Goal: Task Accomplishment & Management: Manage account settings

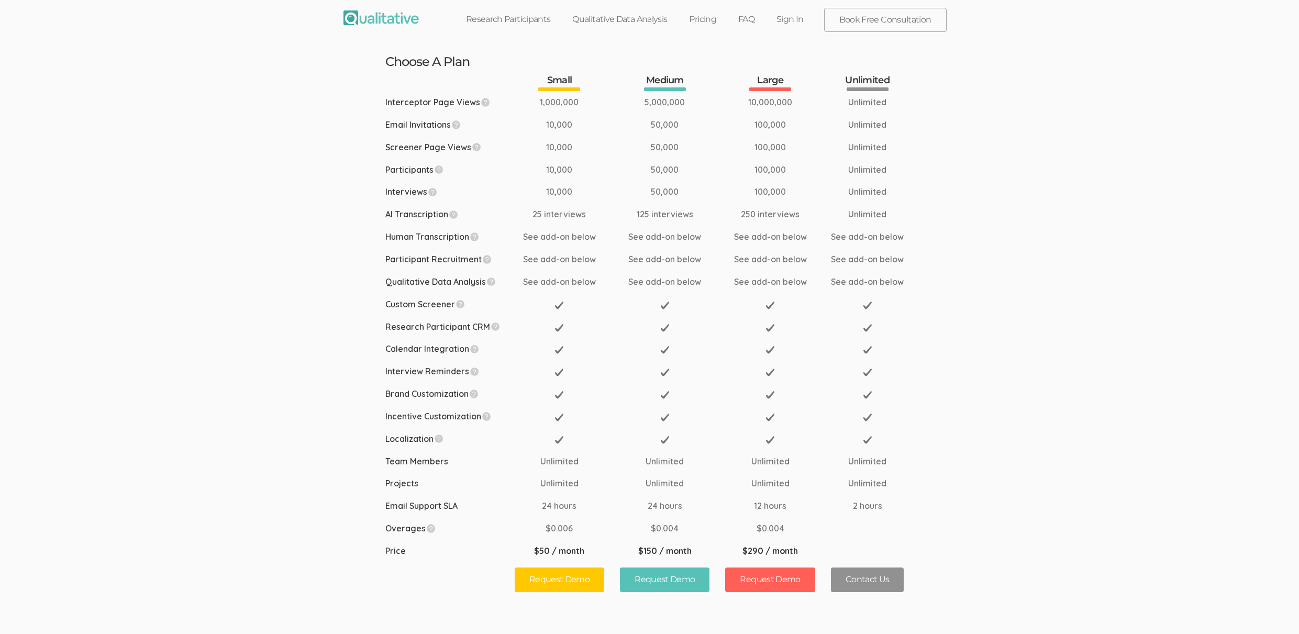
scroll to position [533, 0]
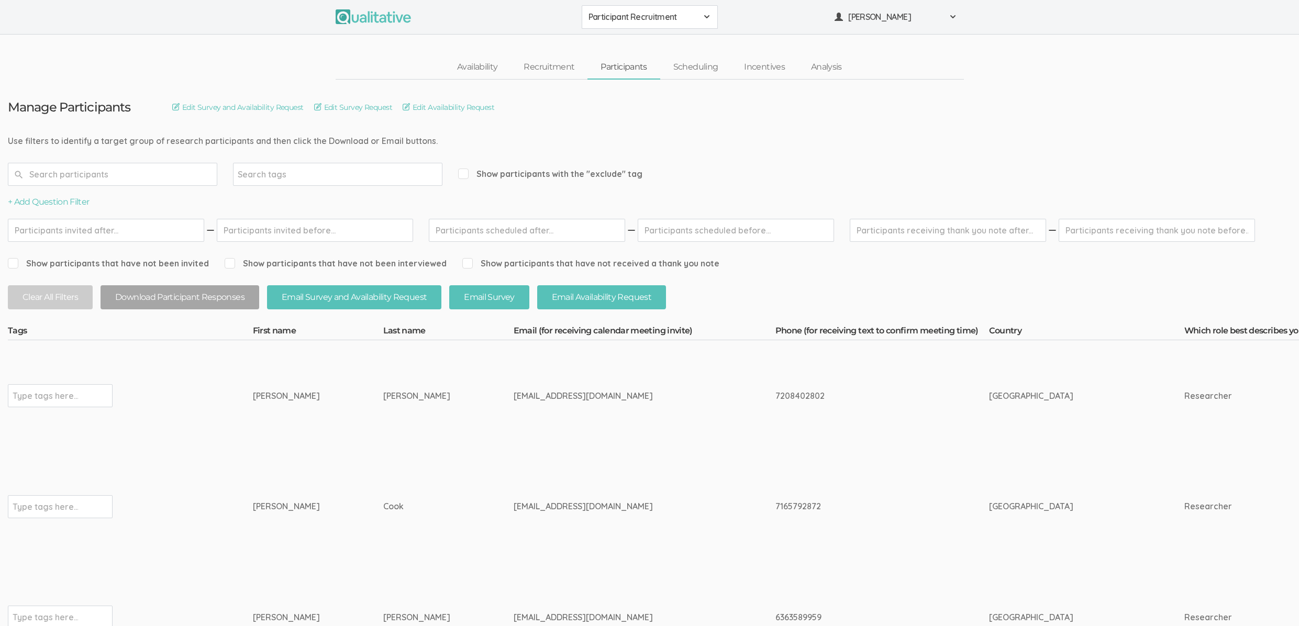
drag, startPoint x: 402, startPoint y: 140, endPoint x: 76, endPoint y: 138, distance: 325.7
click at [514, 394] on div "[EMAIL_ADDRESS][DOMAIN_NAME]" at bounding box center [625, 396] width 223 height 12
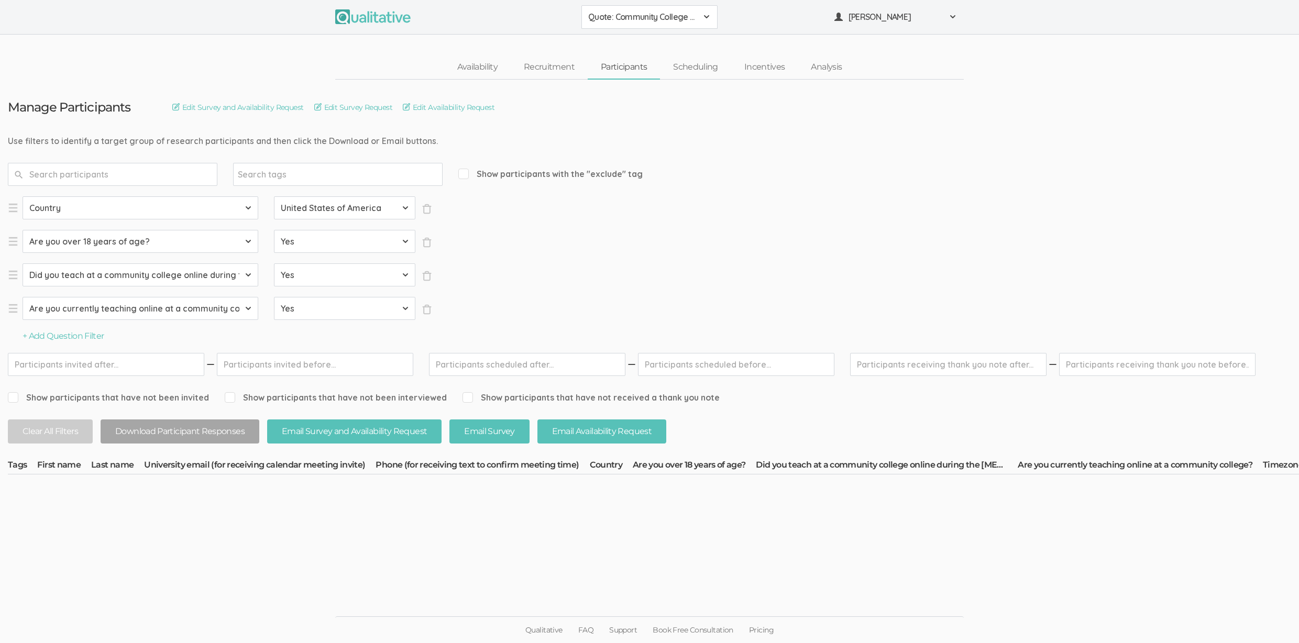
click at [616, 25] on button "Quote: Community College Faculty Experiences" at bounding box center [649, 17] width 136 height 24
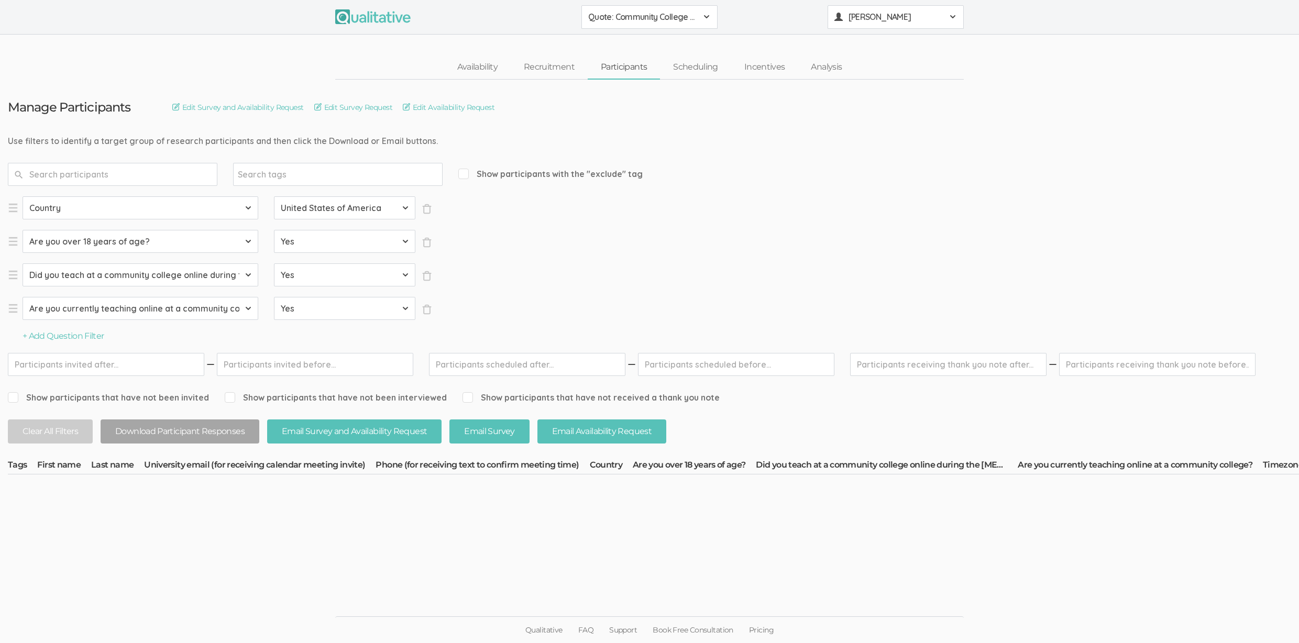
click at [889, 13] on span "[PERSON_NAME]" at bounding box center [895, 17] width 94 height 12
click at [881, 107] on link "Project Settings" at bounding box center [895, 103] width 135 height 21
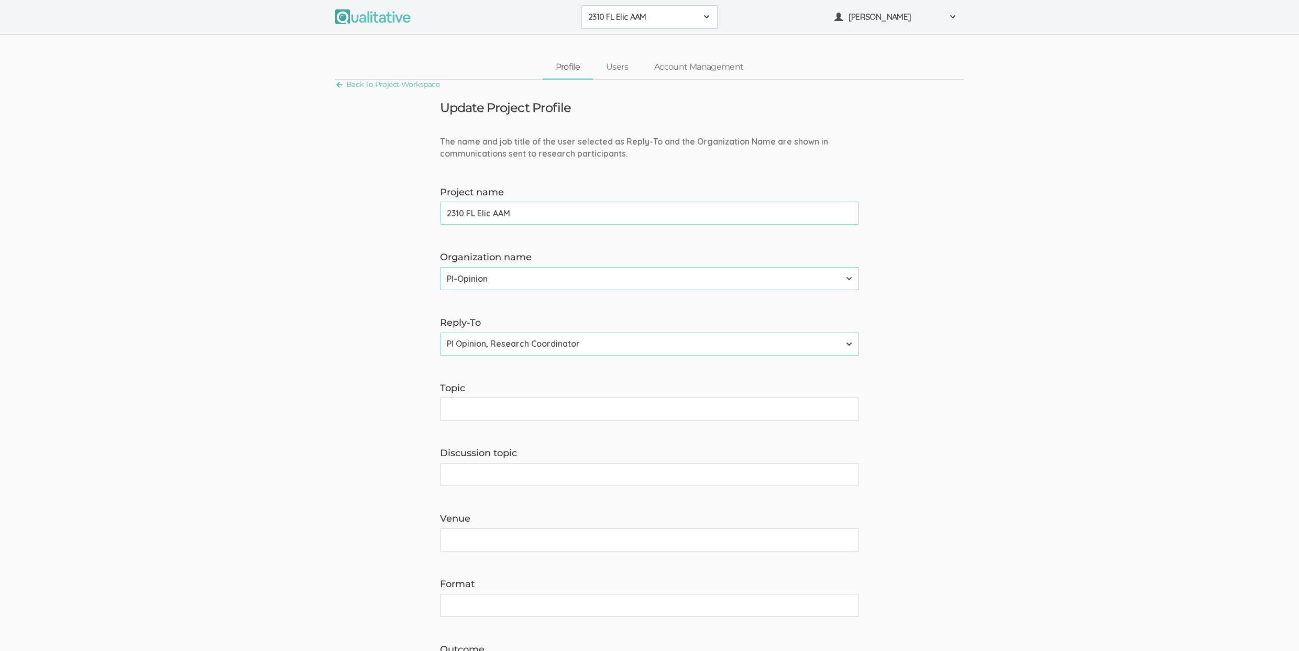
click at [637, 10] on button "2310 FL Elic AAM" at bounding box center [649, 17] width 136 height 24
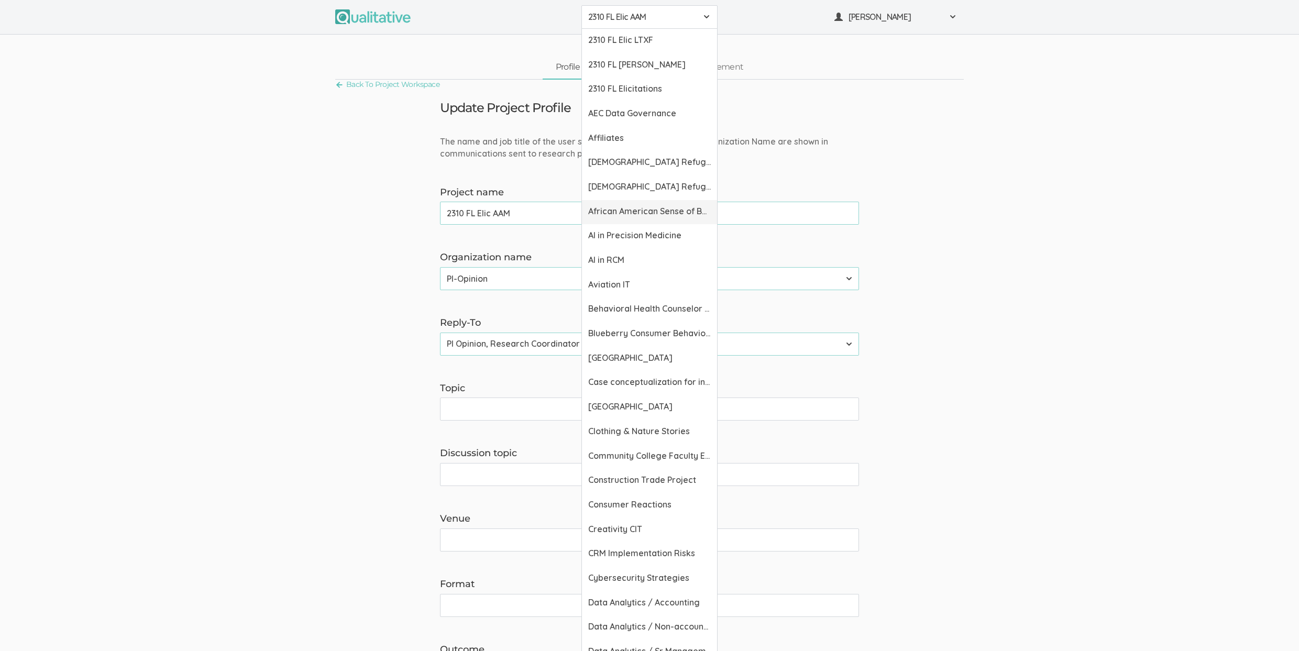
click at [624, 214] on span "African American Sense of Belonging" at bounding box center [649, 211] width 123 height 12
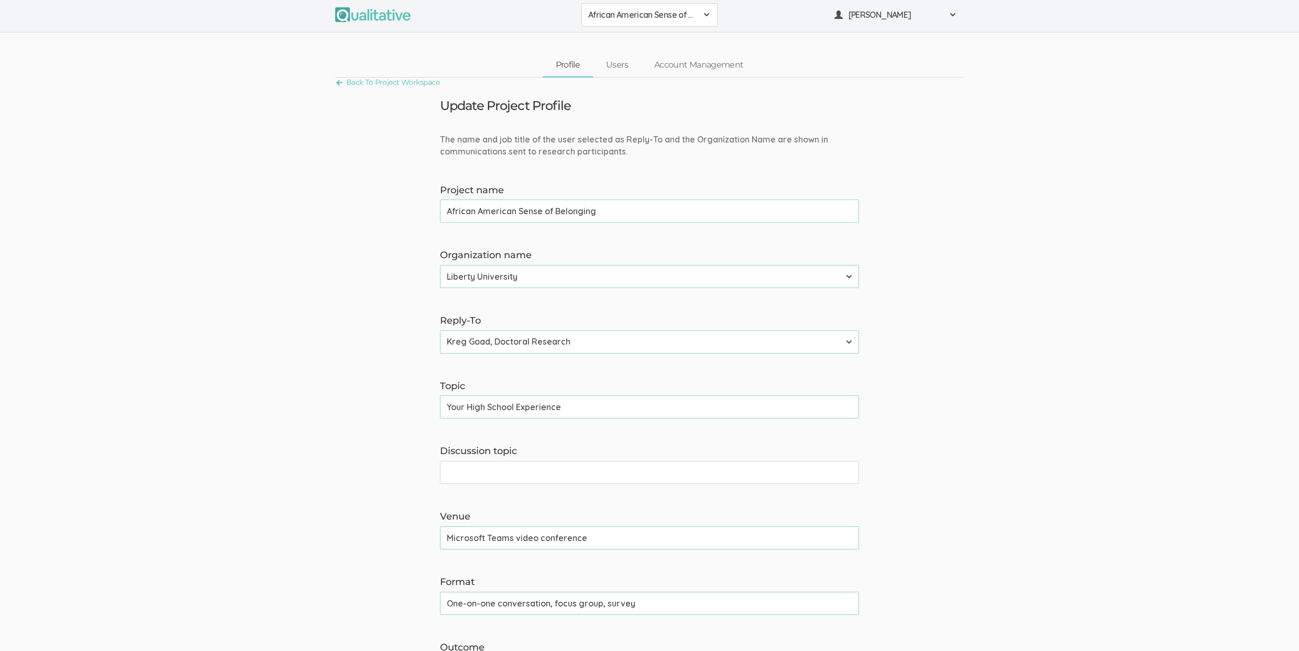
scroll to position [136, 0]
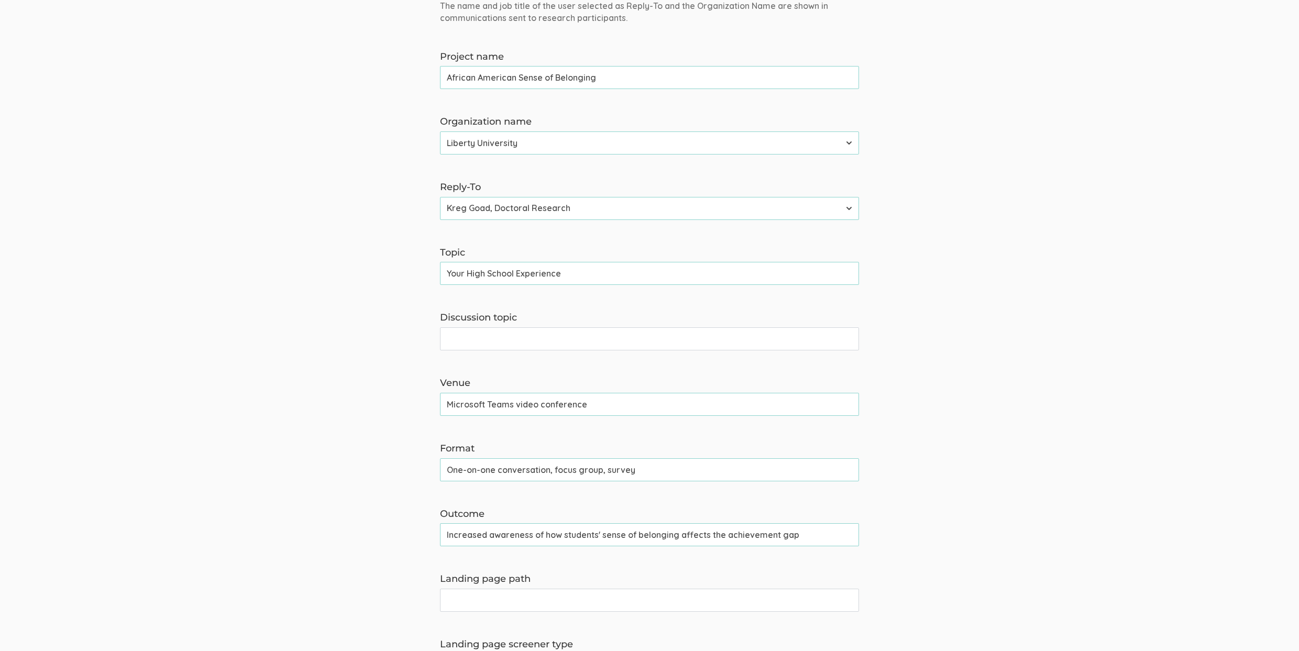
click at [504, 273] on input "Your High School Experience" at bounding box center [649, 273] width 419 height 23
click at [327, 236] on form "The name and job title of the user selected as Reply-To and the Organization Na…" at bounding box center [649, 509] width 1299 height 1018
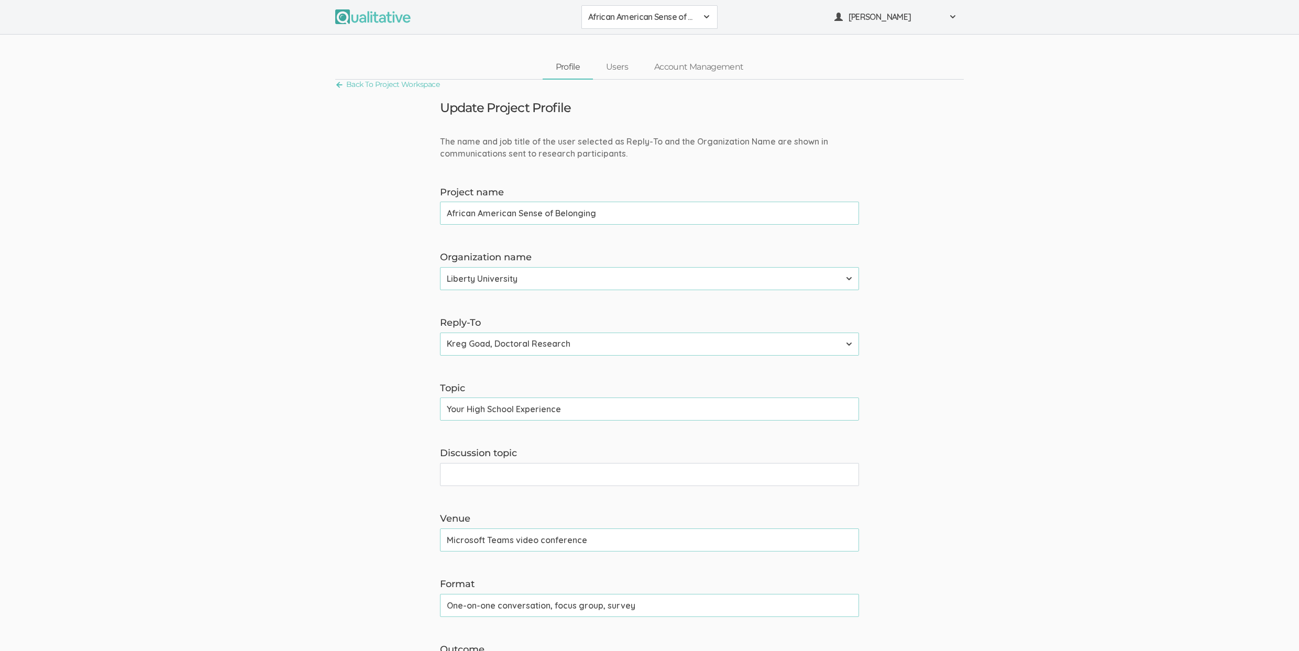
click at [287, 338] on form "The name and job title of the user selected as Reply-To and the Organization Na…" at bounding box center [649, 645] width 1299 height 1018
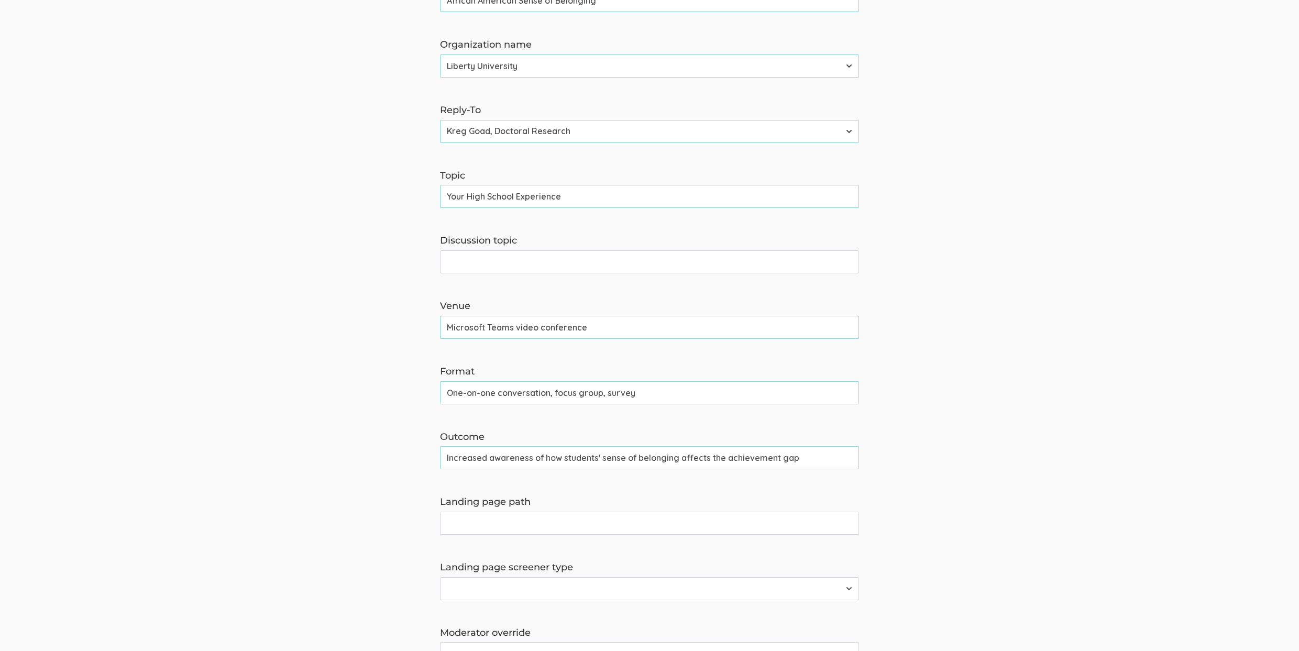
scroll to position [318, 0]
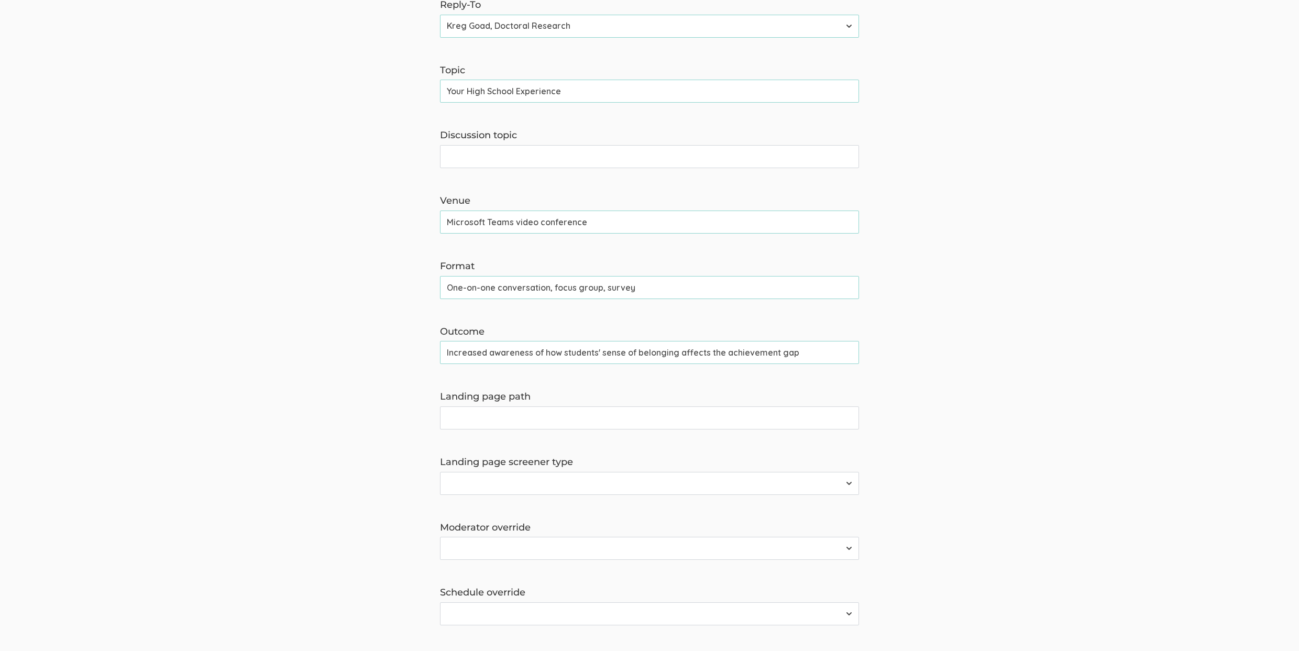
click at [536, 283] on input "One-on-one conversation, focus group, survey" at bounding box center [649, 287] width 419 height 23
click at [227, 349] on form "The name and job title of the user selected as Reply-To and the Organization Na…" at bounding box center [649, 327] width 1299 height 1018
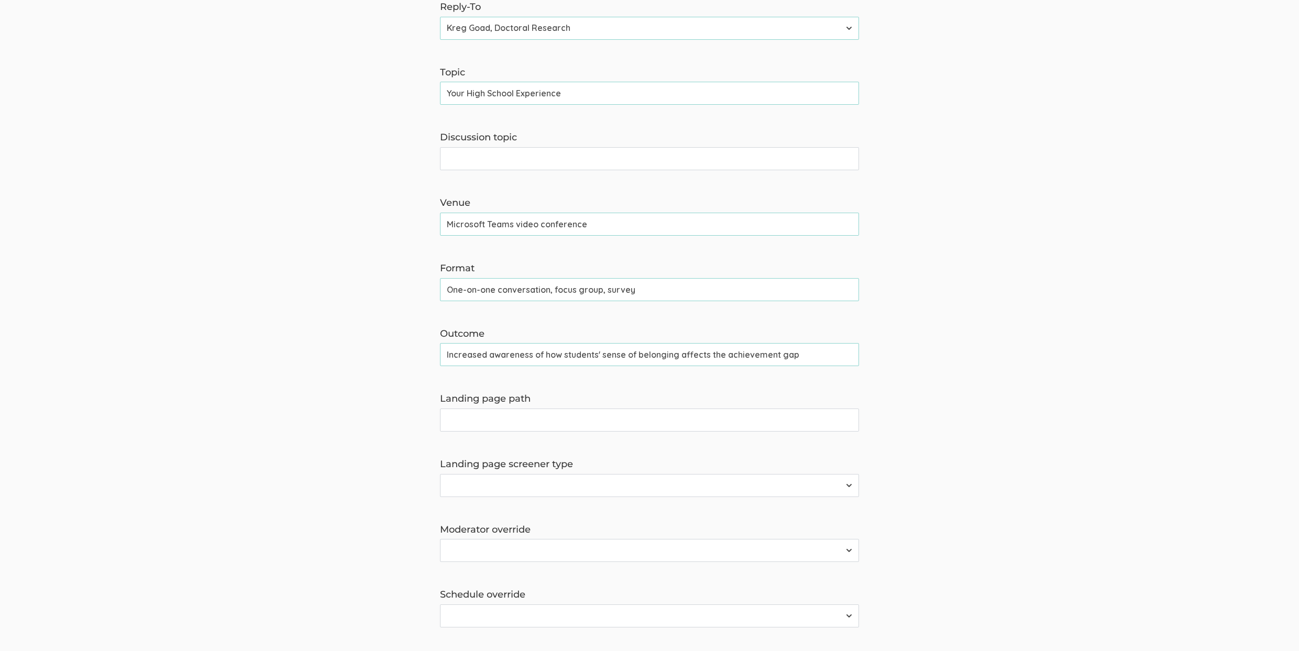
click at [505, 291] on input "One-on-one conversation, focus group, survey" at bounding box center [649, 289] width 419 height 23
click at [273, 321] on form "The name and job title of the user selected as Reply-To and the Organization Na…" at bounding box center [649, 329] width 1299 height 1018
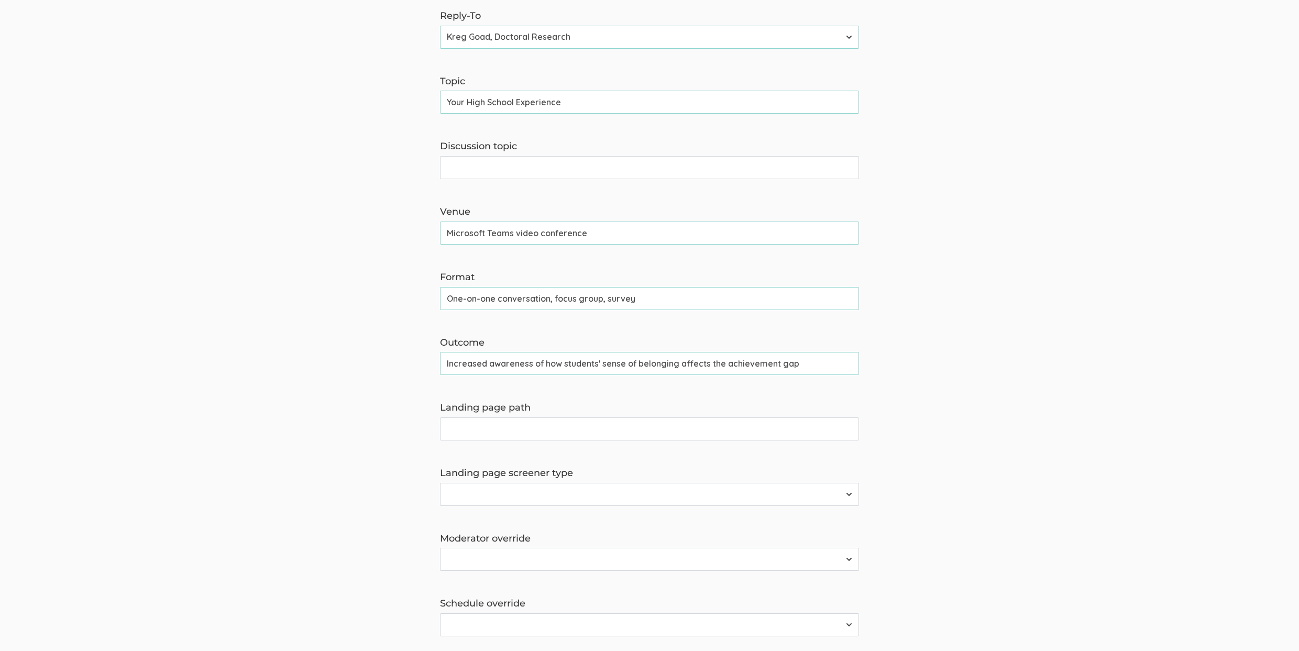
scroll to position [287, 0]
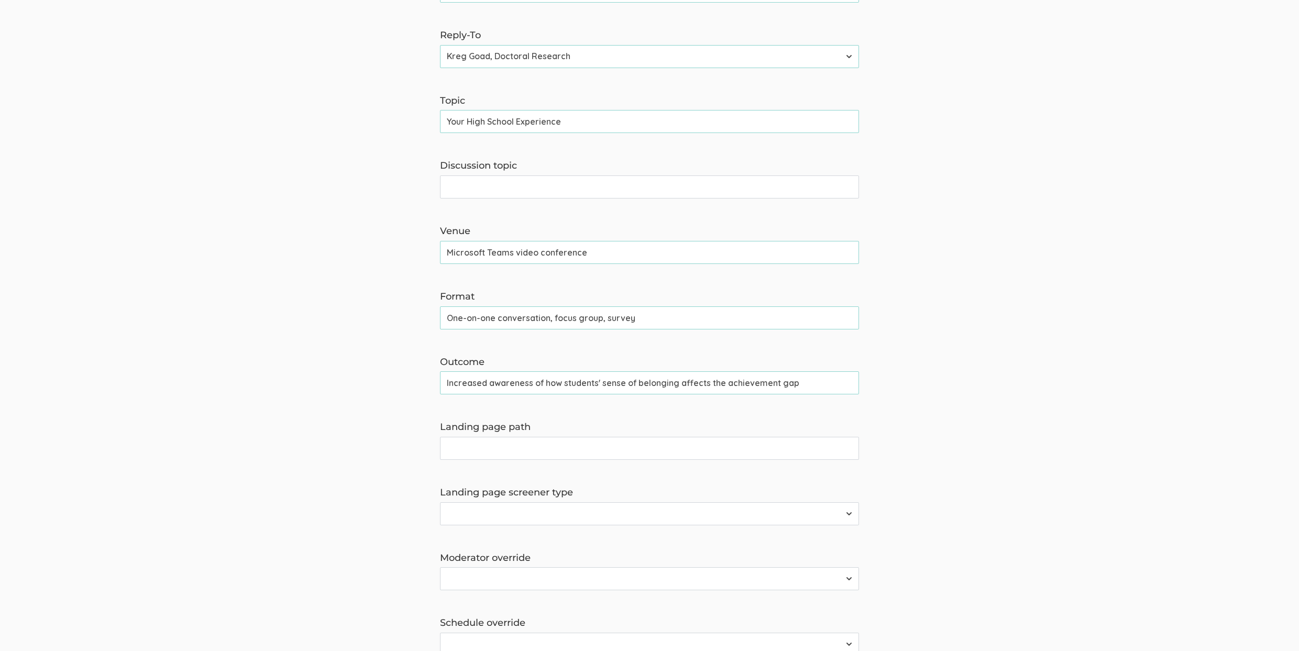
click at [486, 389] on input "Increased awareness of how students' sense of belonging affects the achievement…" at bounding box center [649, 382] width 419 height 23
click at [238, 351] on form "The name and job title of the user selected as Reply-To and the Organization Na…" at bounding box center [649, 357] width 1299 height 1018
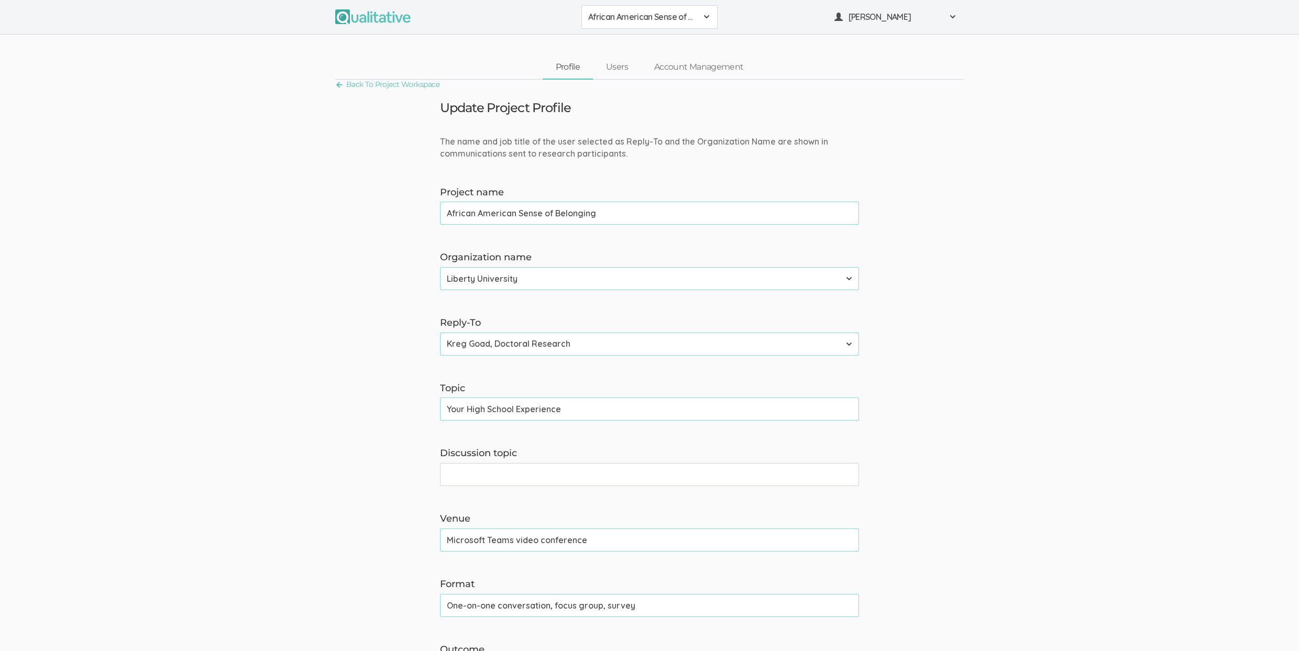
click at [683, 79] on nav "Profile Users Account Management" at bounding box center [649, 68] width 628 height 24
click at [690, 64] on link "Account Management" at bounding box center [698, 67] width 115 height 23
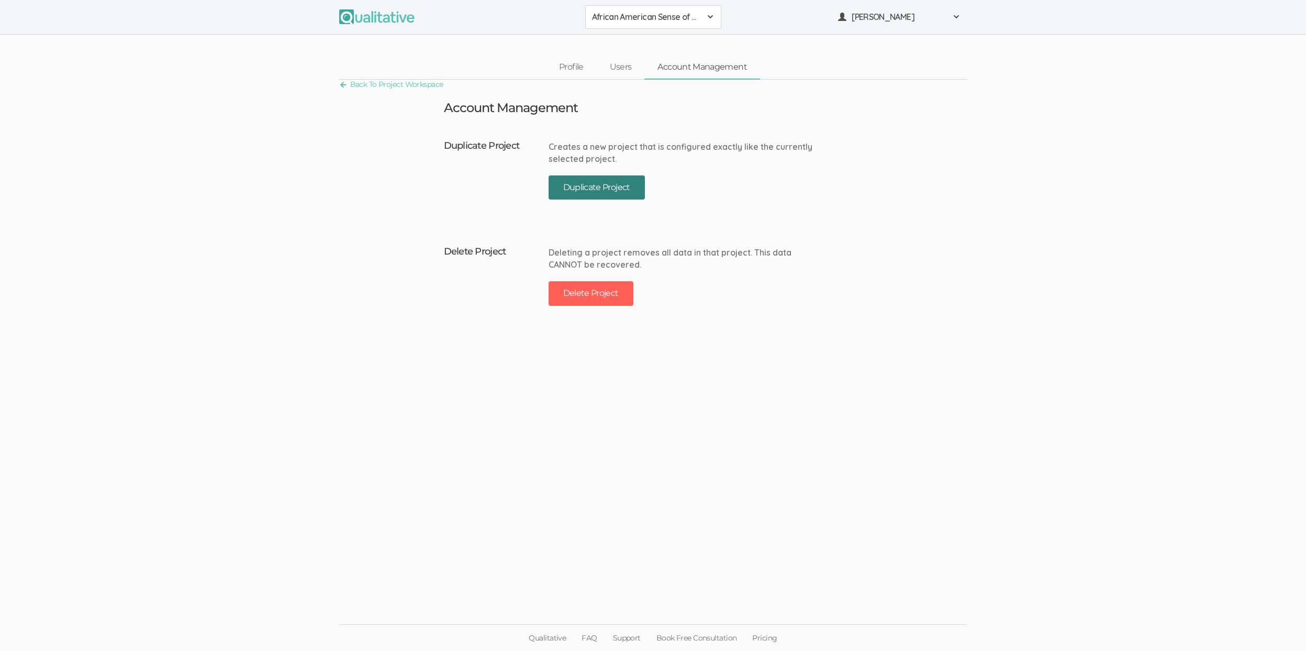
click at [621, 187] on button "Duplicate Project" at bounding box center [597, 187] width 96 height 25
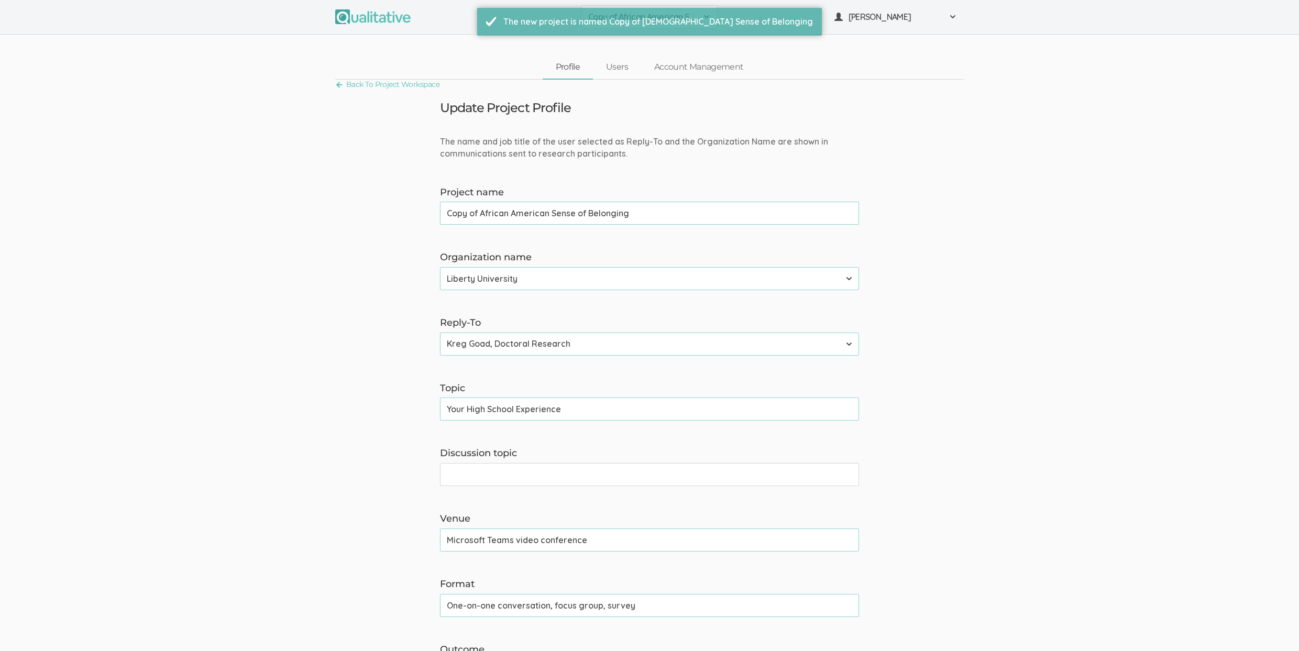
click at [479, 217] on input "Copy of African American Sense of Belonging" at bounding box center [649, 213] width 419 height 23
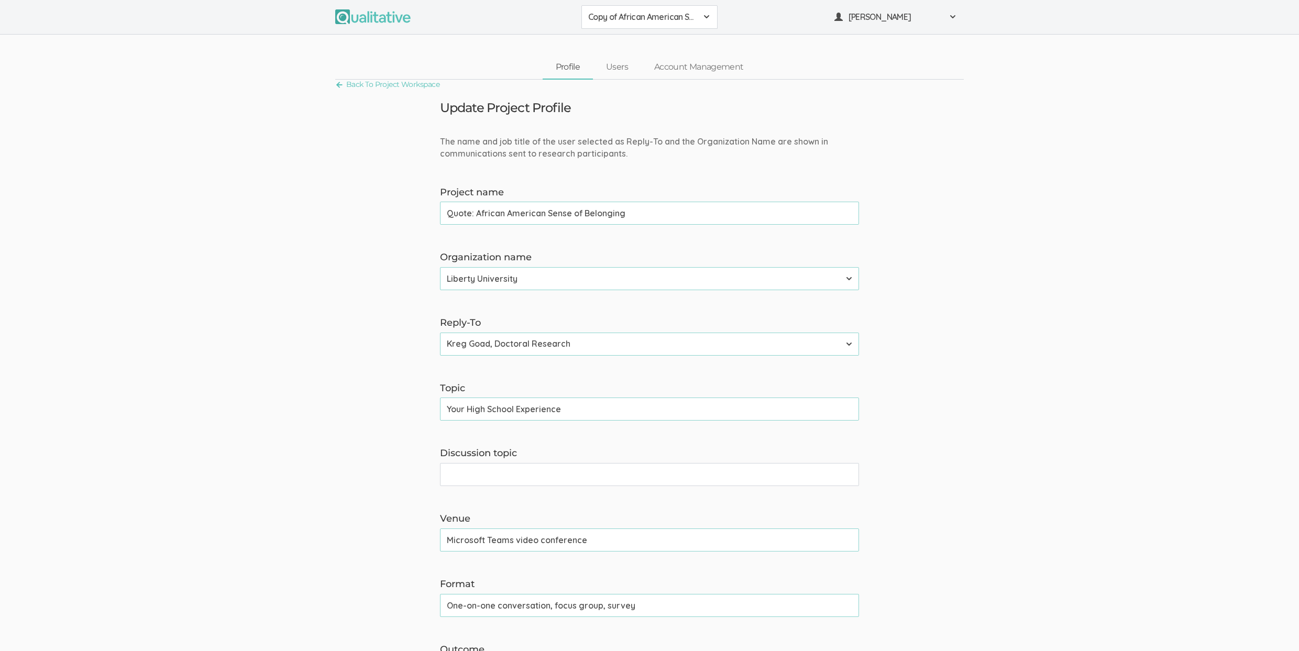
type input "Quote: African American Sense of Belonging"
click at [482, 281] on select "Adler University Alliant International University Bournemouth University Califo…" at bounding box center [649, 278] width 419 height 23
select select "40"
click at [479, 346] on select "Neal Samarakkody, Founder Neal Samarakkody, Founder - Samarakkody Qualitative A…" at bounding box center [649, 343] width 419 height 23
select select "3"
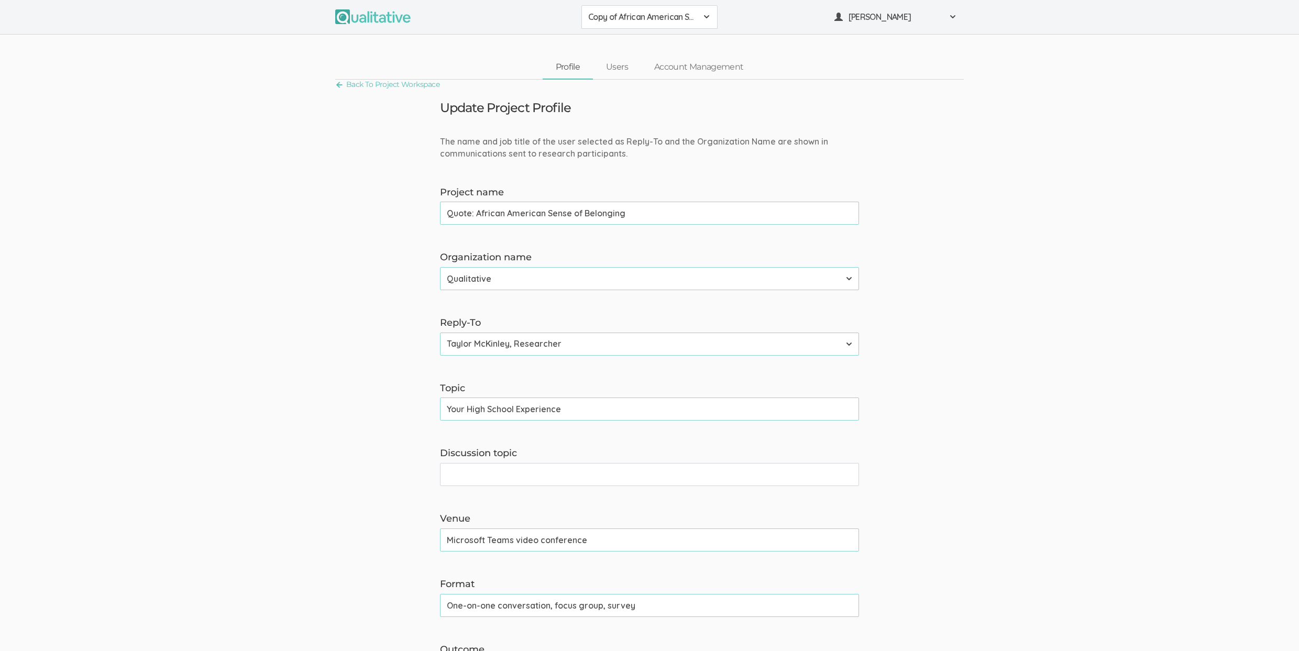
click at [486, 402] on input "Your High School Experience" at bounding box center [649, 408] width 419 height 23
click at [500, 472] on input "Discussion topic" at bounding box center [649, 474] width 419 height 23
paste input "Your High School Experience"
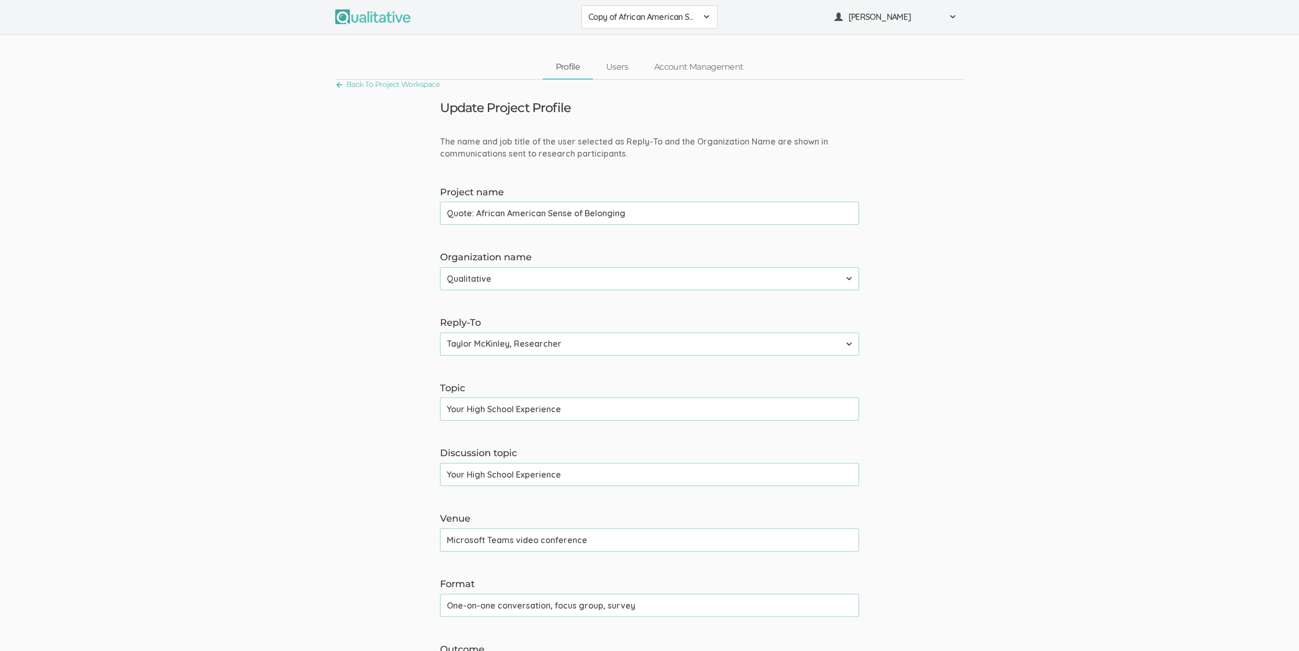
type input "Your High School Experience"
click at [307, 528] on form "The name and job title of the user selected as Reply-To and the Organization Na…" at bounding box center [649, 645] width 1299 height 1018
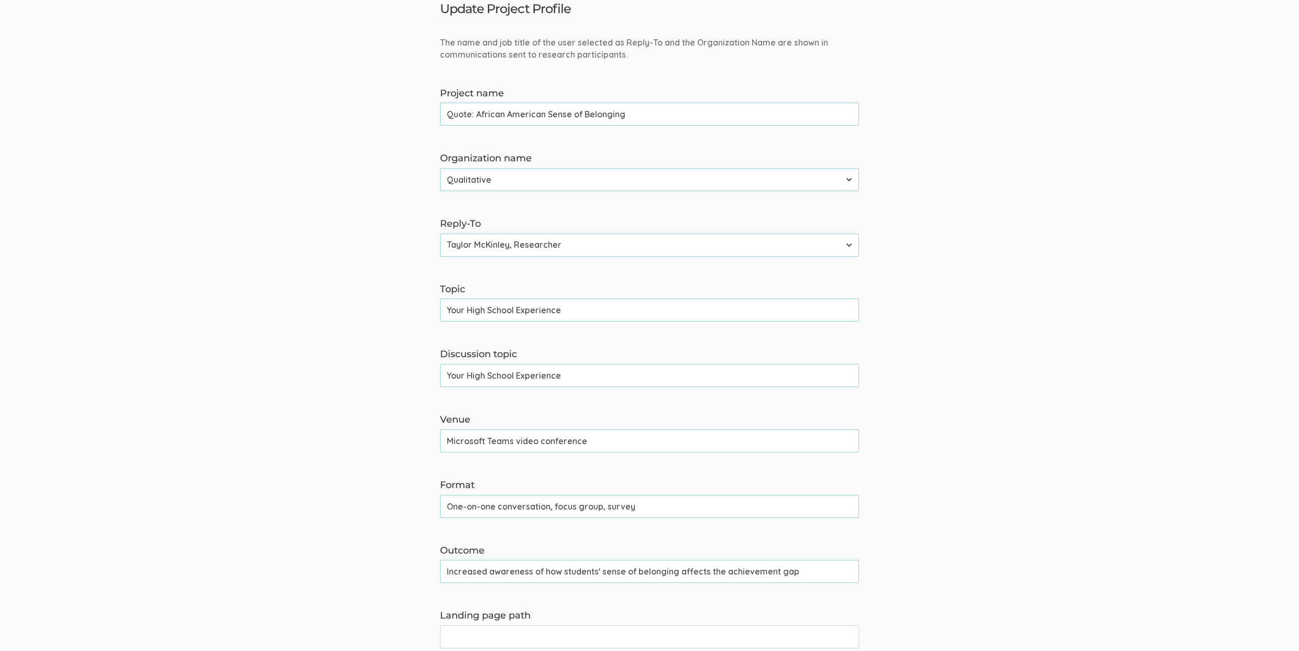
scroll to position [358, 0]
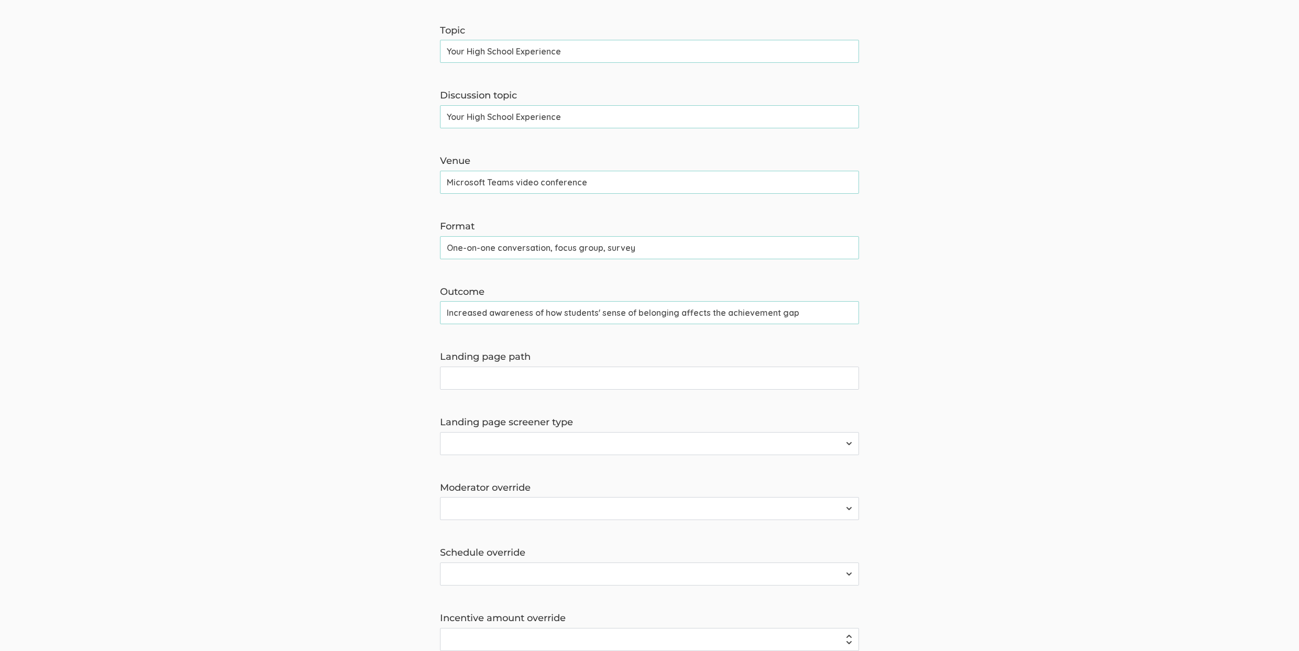
click at [486, 448] on select "Survey Survey and Availability Request" at bounding box center [649, 443] width 419 height 23
select select "1"
click at [487, 505] on select "2310 FL Elic AAM 2310 FL Elic LTXF 2310 FL Elic WNHF 2310 FL Elicitations AEC D…" at bounding box center [649, 508] width 419 height 23
select select "8"
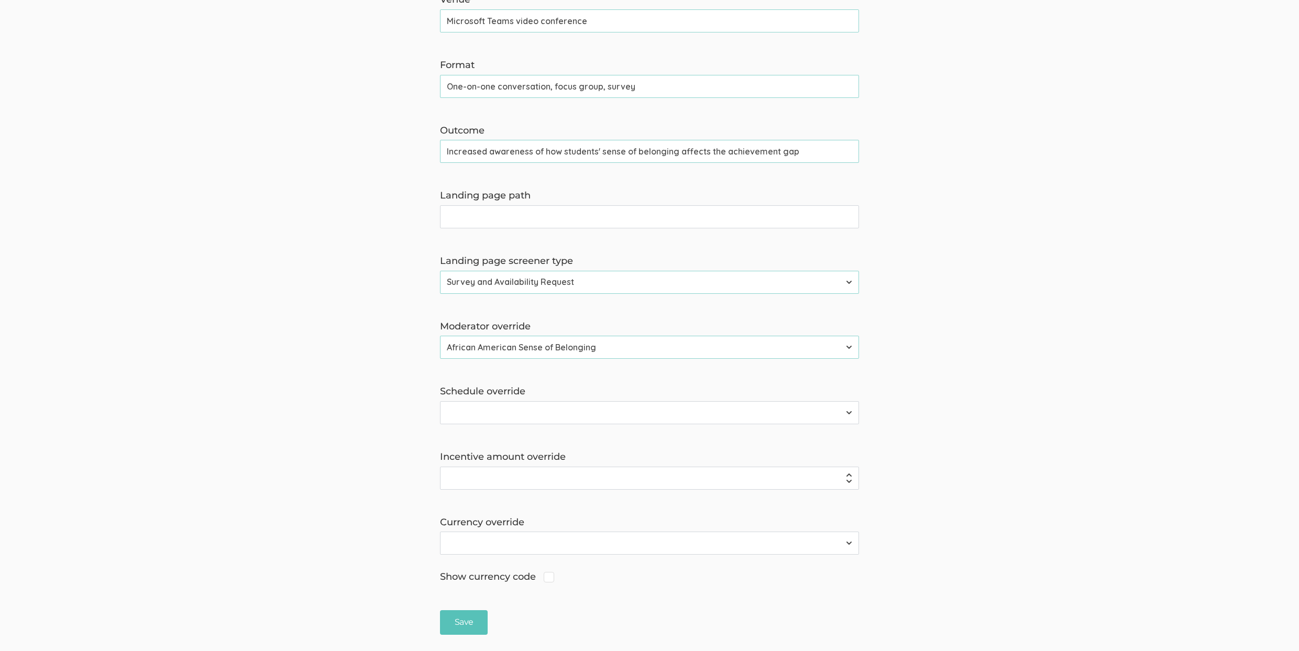
click at [457, 409] on select "2310 FL Elic AAM 2310 FL Elic LTXF 2310 FL Elic WNHF 2310 FL Elicitations AEC D…" at bounding box center [649, 412] width 419 height 23
select select "8"
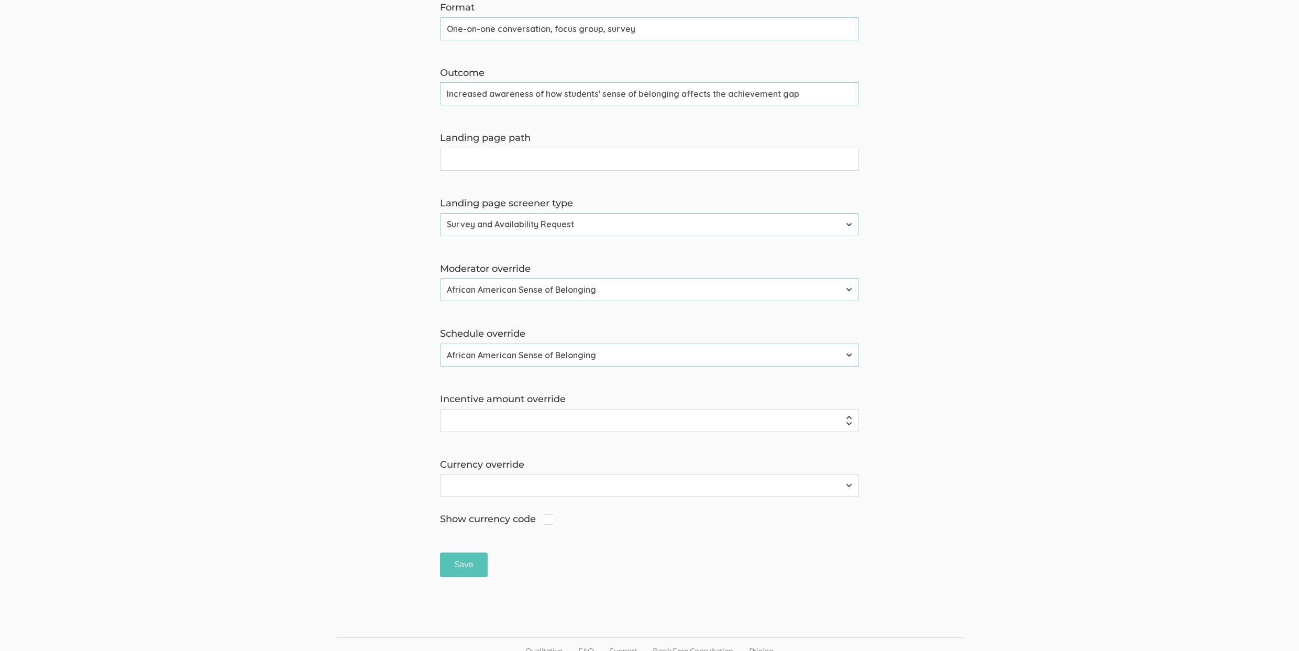
scroll to position [589, 0]
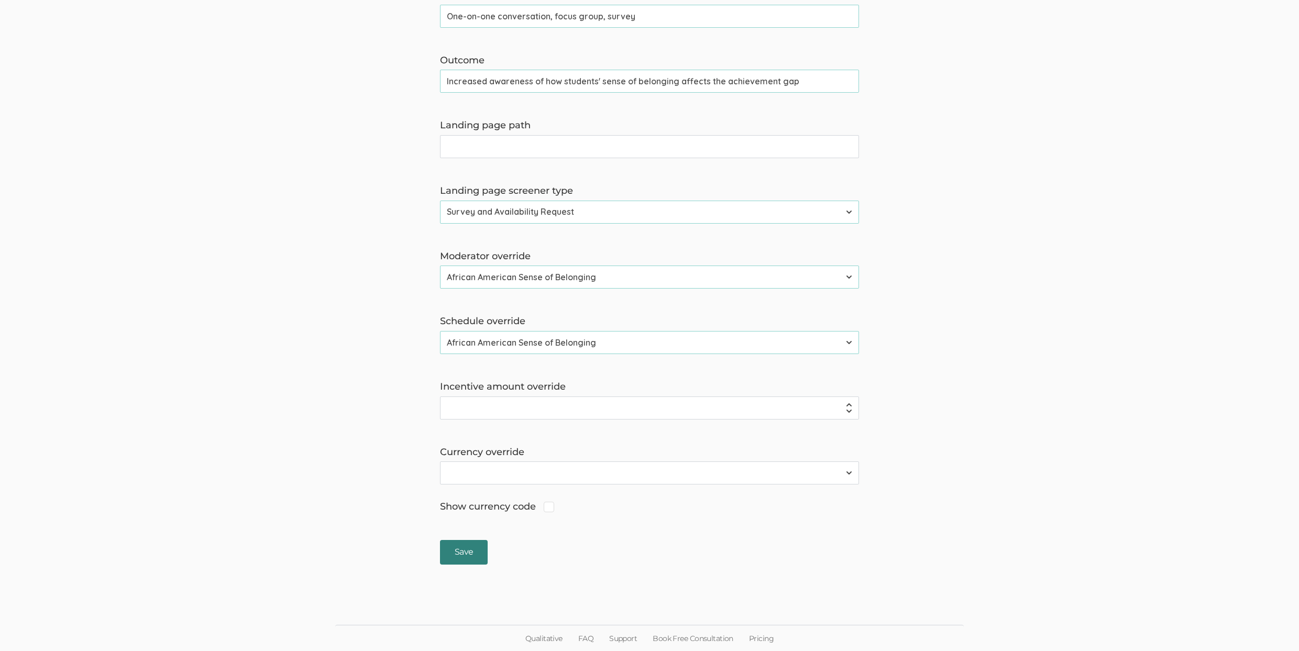
click at [458, 547] on input "Save" at bounding box center [464, 552] width 48 height 25
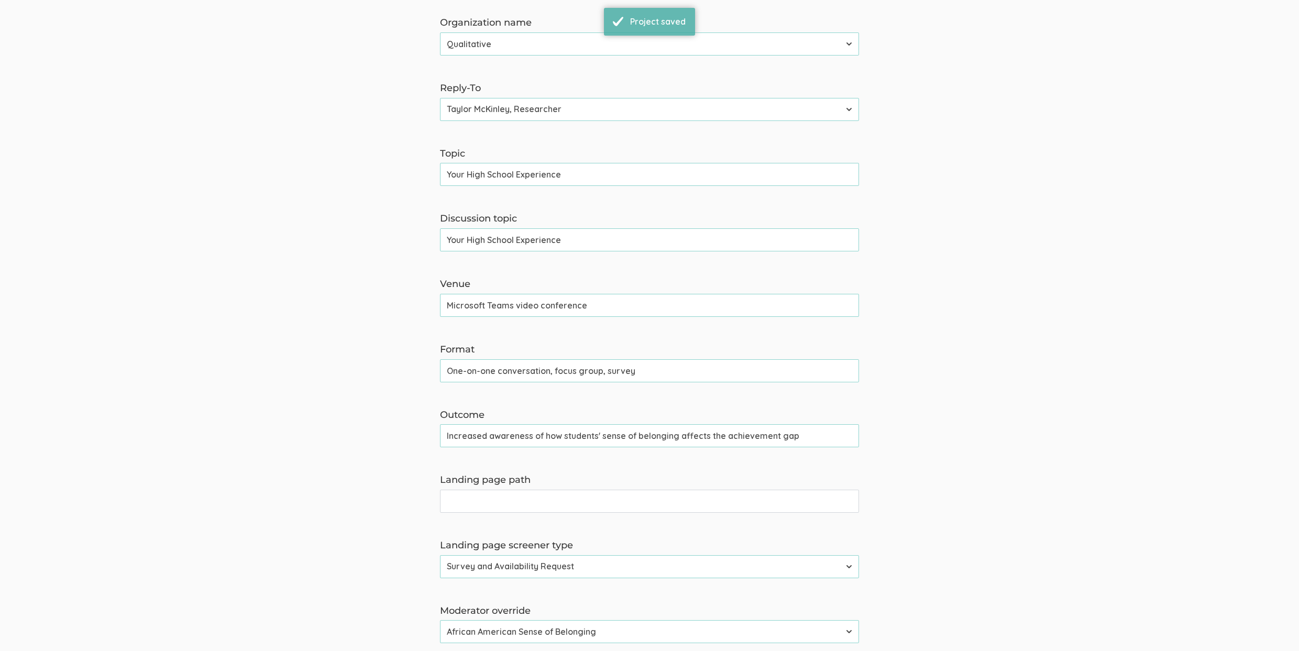
scroll to position [256, 0]
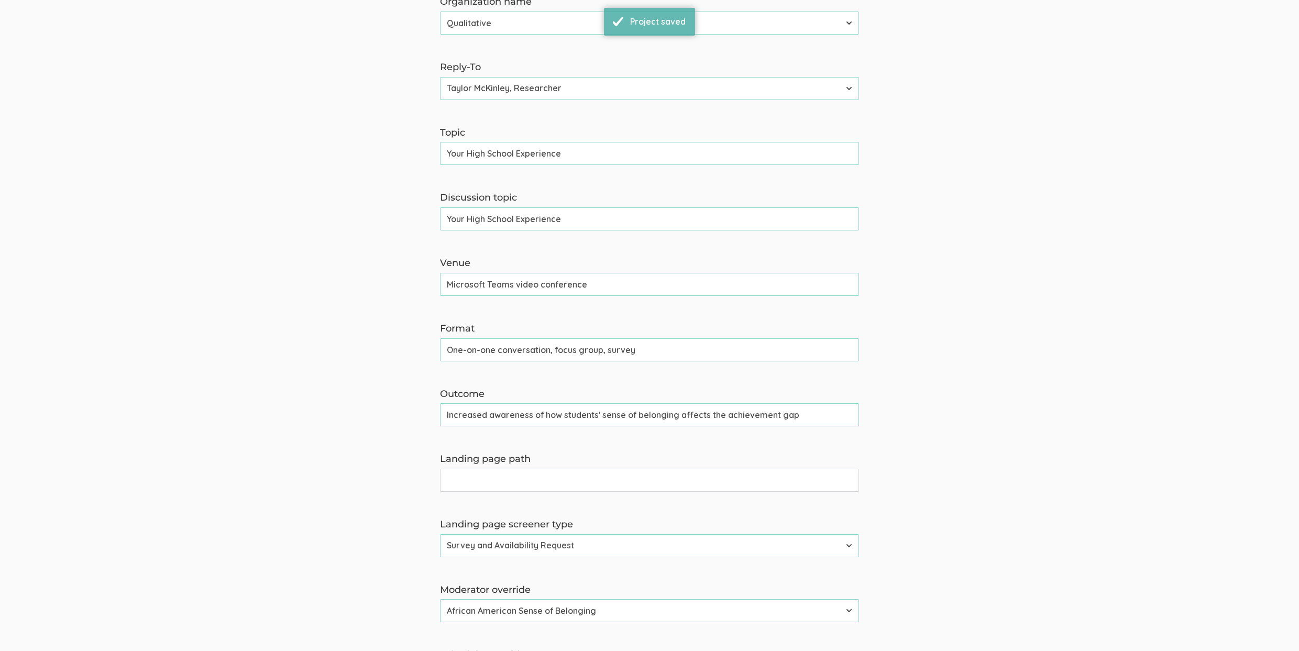
click at [479, 476] on input "Landing page path" at bounding box center [649, 480] width 419 height 23
click at [160, 291] on form "The name and job title of the user selected as Reply-To and the Organization Na…" at bounding box center [649, 389] width 1299 height 1018
click at [471, 210] on input "Your High School Experience" at bounding box center [649, 218] width 419 height 23
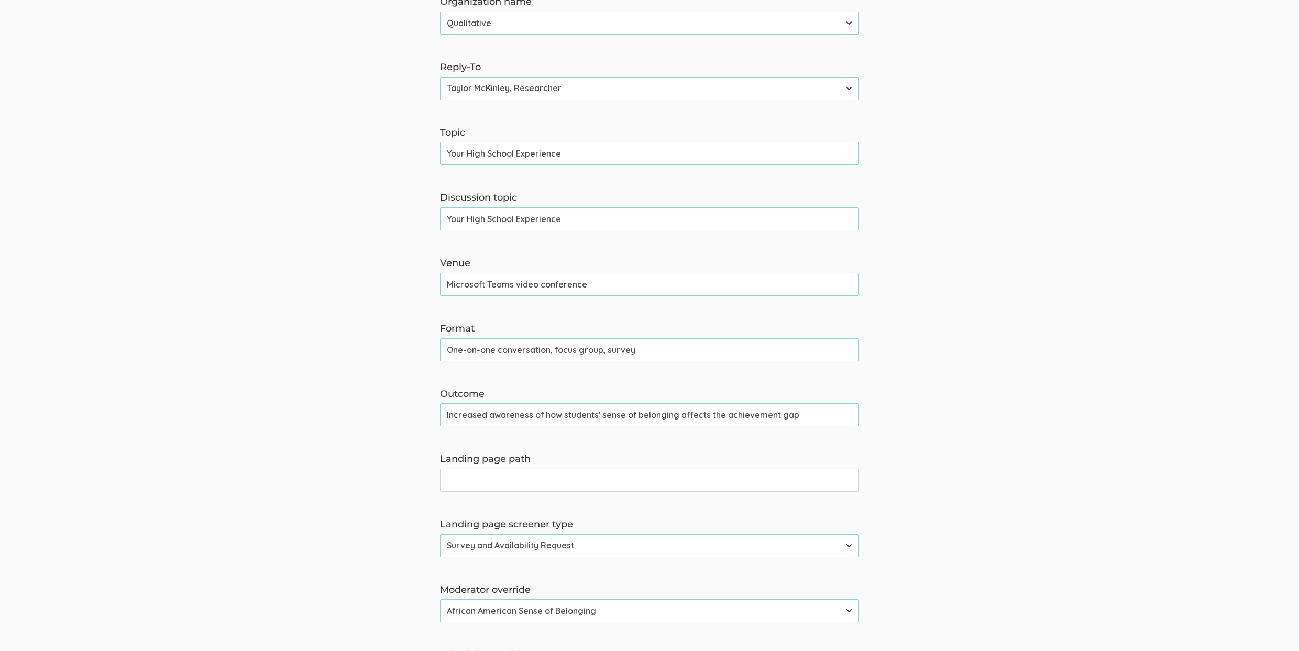
click at [468, 478] on input "Landing page path" at bounding box center [649, 480] width 419 height 23
paste input "your high school experience"
click at [467, 480] on input "your high school experience" at bounding box center [649, 480] width 419 height 23
type input "your-high-school-experience"
click at [206, 480] on form "The name and job title of the user selected as Reply-To and the Organization Na…" at bounding box center [649, 389] width 1299 height 1018
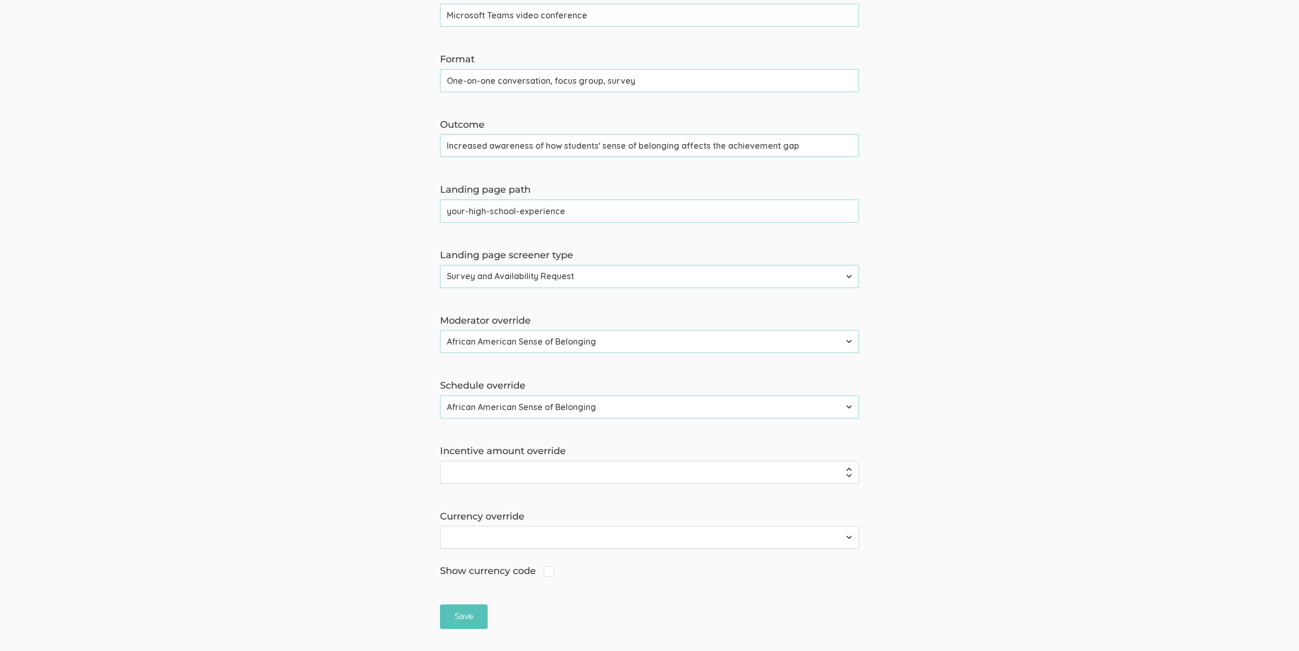
scroll to position [589, 0]
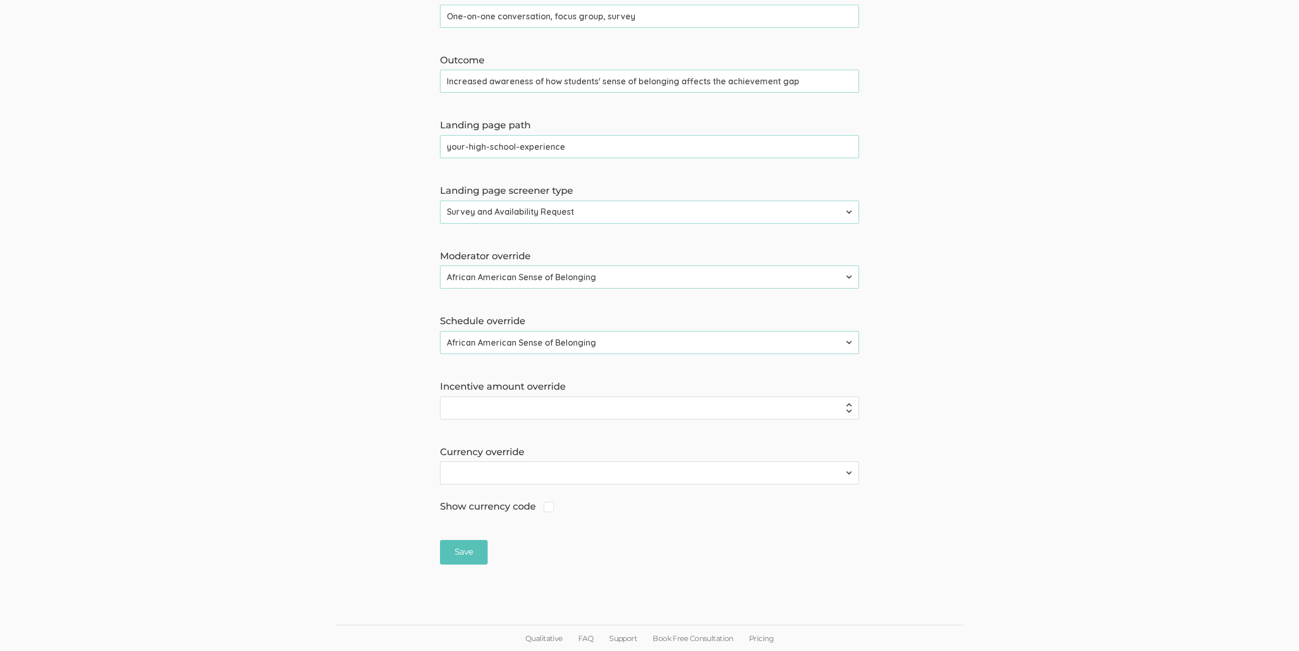
click at [443, 569] on ui-view "Back To Project Workspace Update Project Profile The name and job title of the …" at bounding box center [649, 32] width 1299 height 1082
click at [457, 550] on input "Save" at bounding box center [464, 552] width 48 height 25
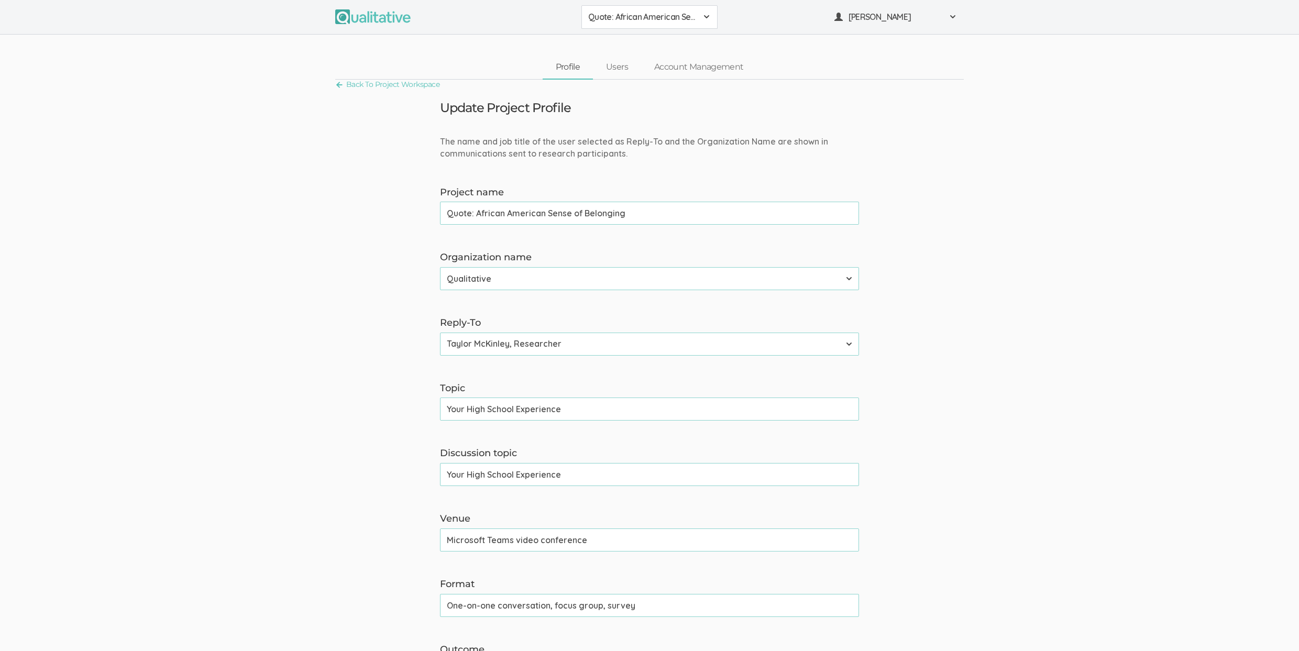
scroll to position [180, 0]
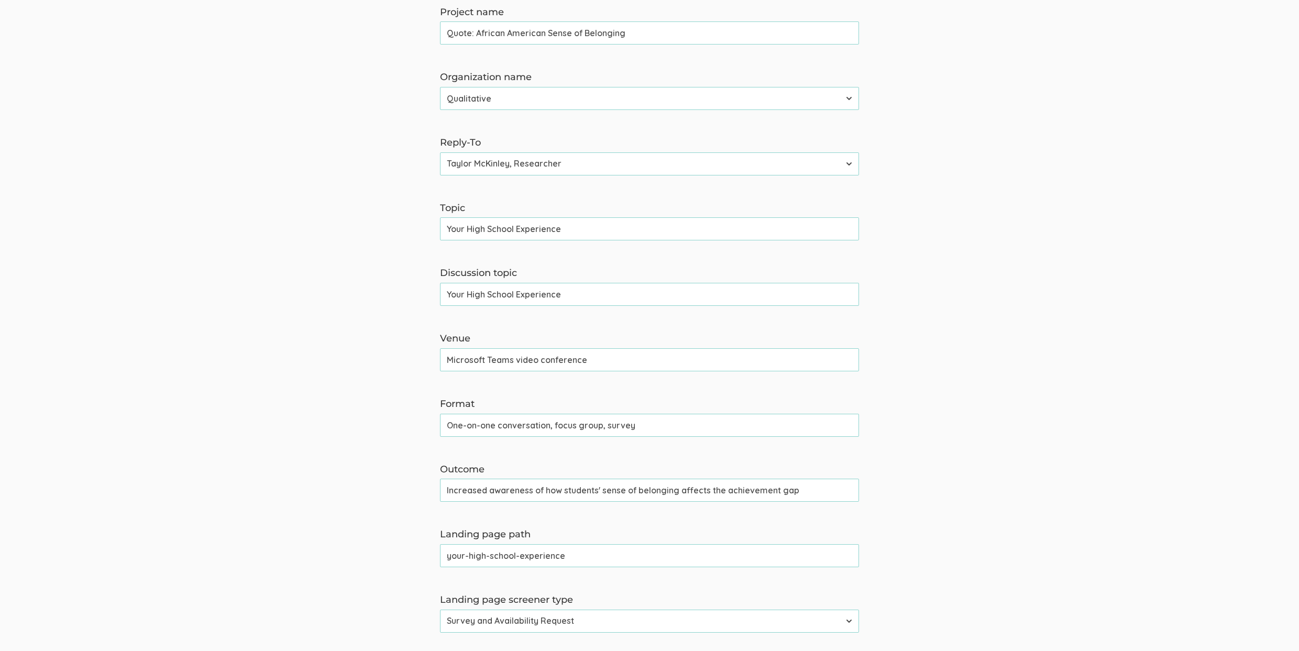
click at [184, 530] on form "The name and job title of the user selected as Reply-To and the Organization Na…" at bounding box center [649, 464] width 1299 height 1018
click at [220, 286] on form "The name and job title of the user selected as Reply-To and the Organization Na…" at bounding box center [649, 464] width 1299 height 1018
click at [211, 299] on form "The name and job title of the user selected as Reply-To and the Organization Na…" at bounding box center [649, 464] width 1299 height 1018
click at [504, 558] on input "your-high-school-experience" at bounding box center [649, 555] width 419 height 23
click at [504, 557] on input "your-high-school-experience" at bounding box center [649, 555] width 419 height 23
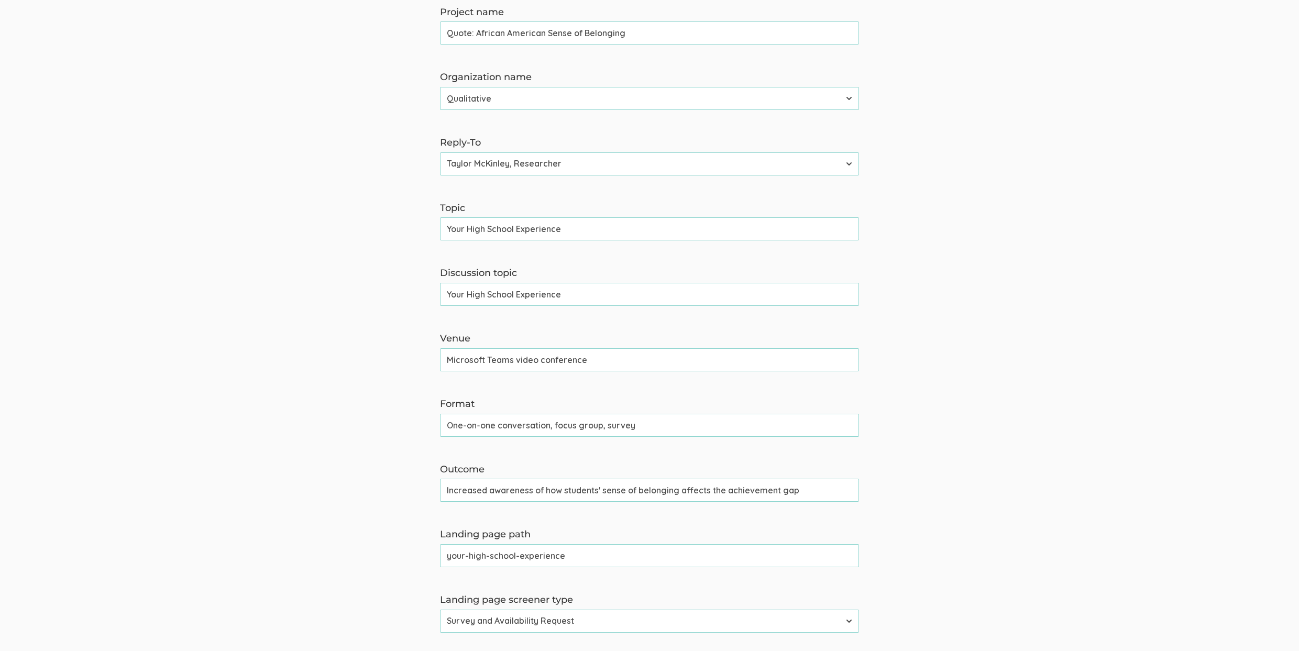
click at [504, 557] on input "your-high-school-experience" at bounding box center [649, 555] width 419 height 23
click at [261, 498] on form "The name and job title of the user selected as Reply-To and the Organization Na…" at bounding box center [649, 464] width 1299 height 1018
click at [486, 422] on input "One-on-one conversation, focus group, survey" at bounding box center [649, 425] width 419 height 23
click at [486, 421] on input "One-on-one conversation, focus group, survey" at bounding box center [649, 425] width 419 height 23
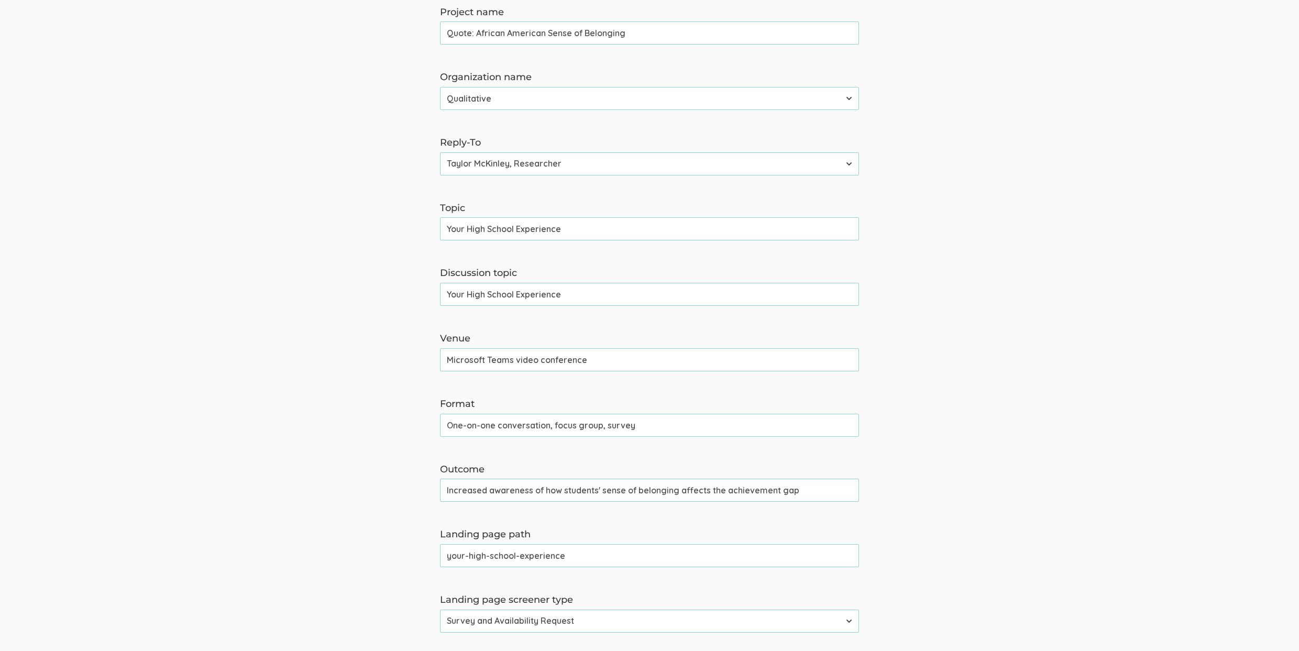
click at [260, 426] on form "The name and job title of the user selected as Reply-To and the Organization Na…" at bounding box center [649, 464] width 1299 height 1018
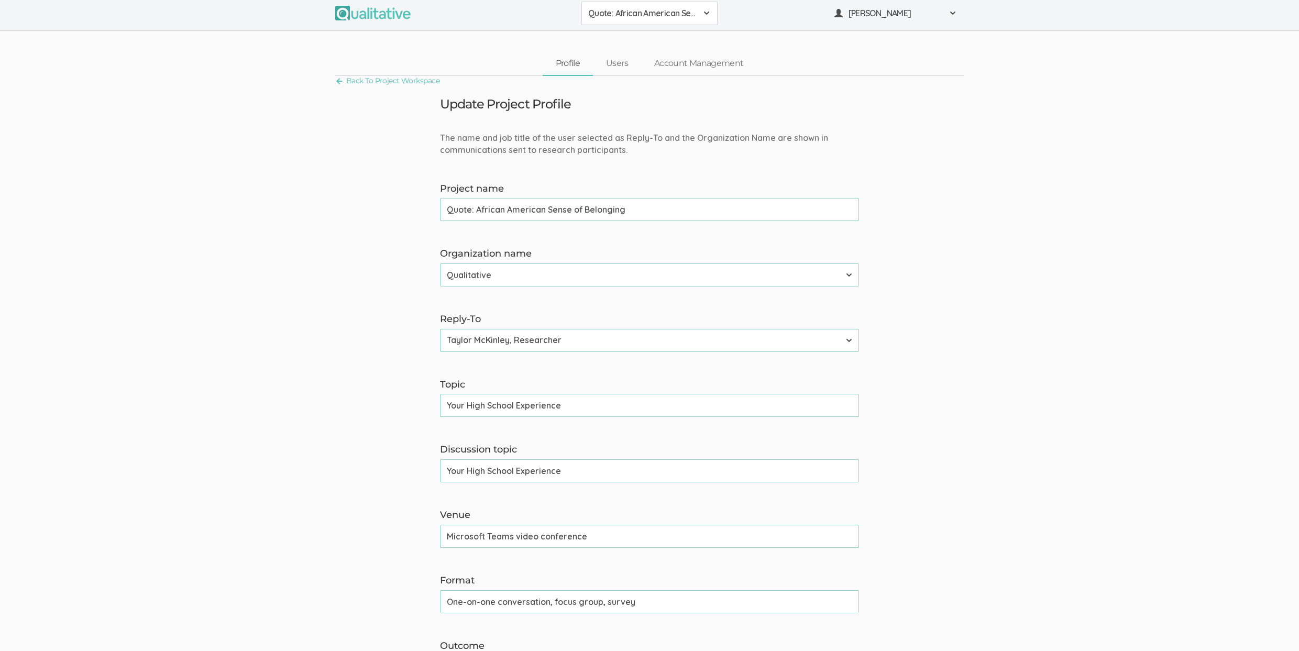
scroll to position [0, 0]
click at [624, 20] on span "Quote: African American Sense of Belonging" at bounding box center [642, 17] width 109 height 12
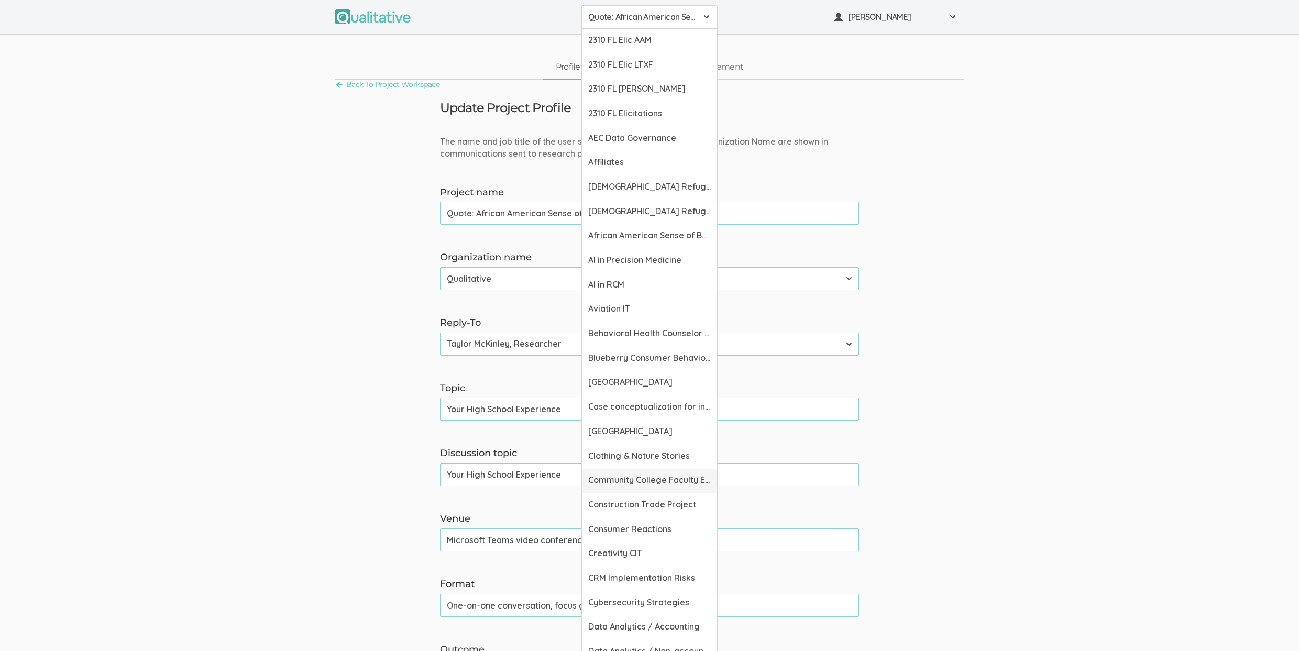
click at [640, 485] on span "Community College Faculty Experiences" at bounding box center [649, 480] width 123 height 12
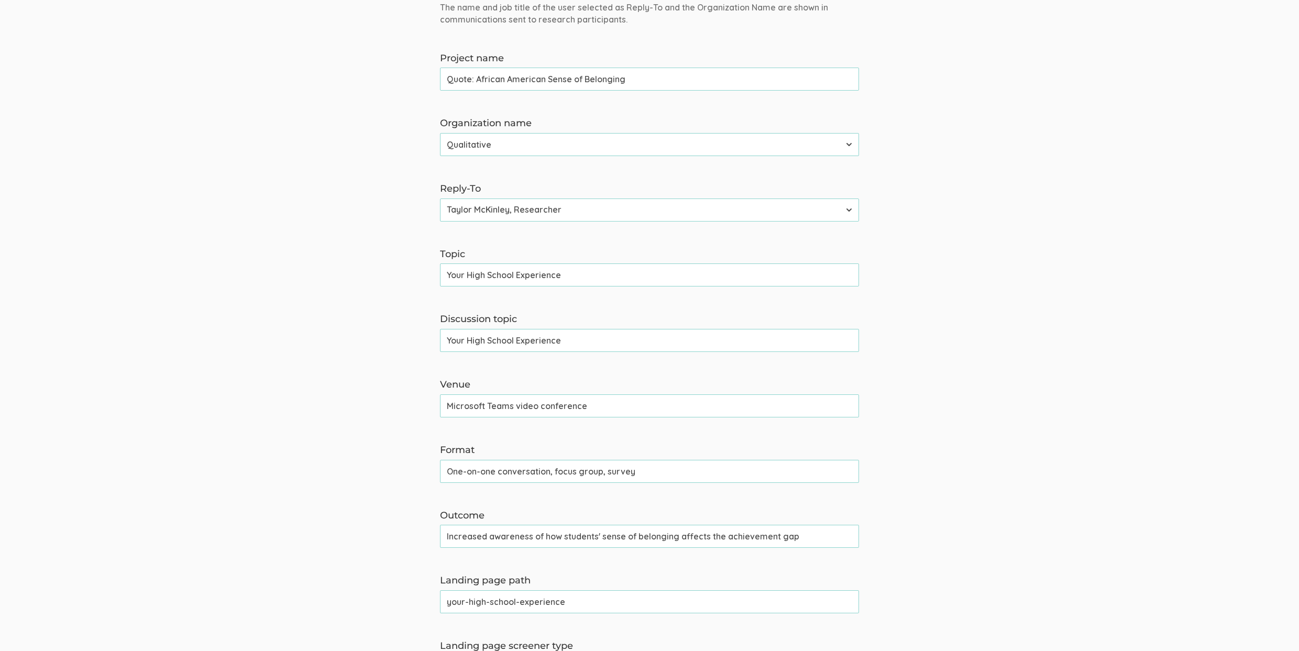
scroll to position [402, 0]
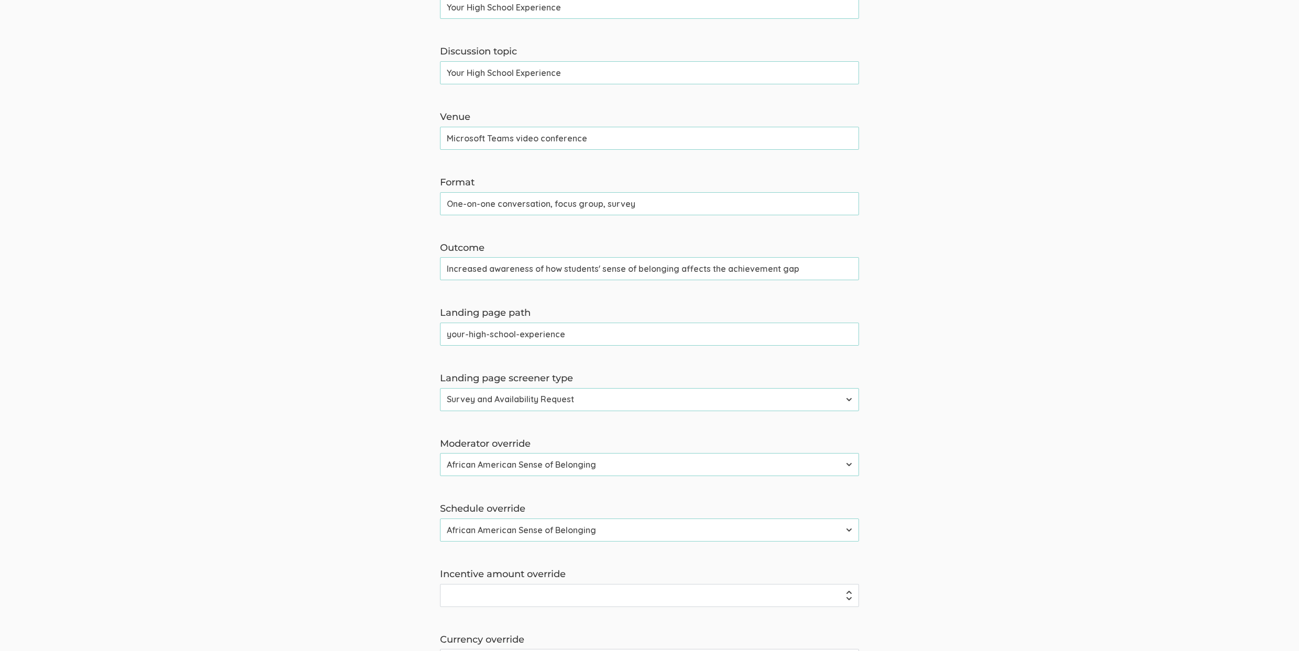
click at [532, 208] on input "One-on-one conversation, focus group, survey" at bounding box center [649, 203] width 419 height 23
paste input "hat (60 min), Focus group (60 min), Survey (30 min)"
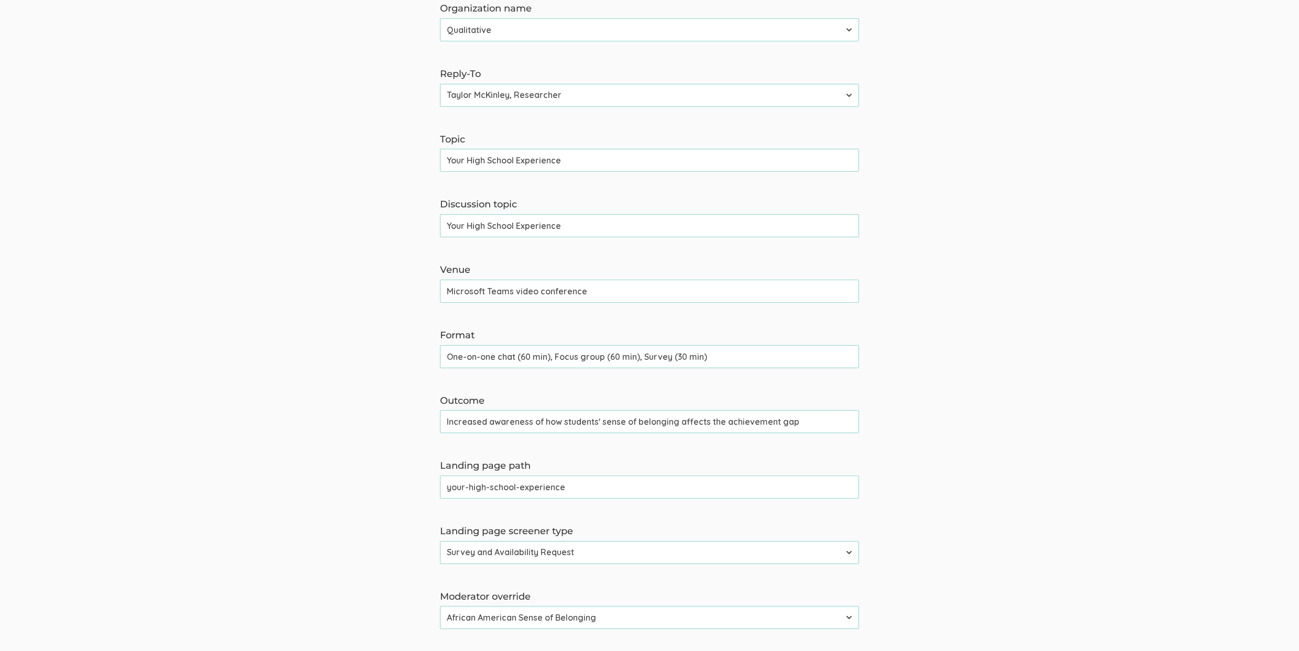
scroll to position [0, 0]
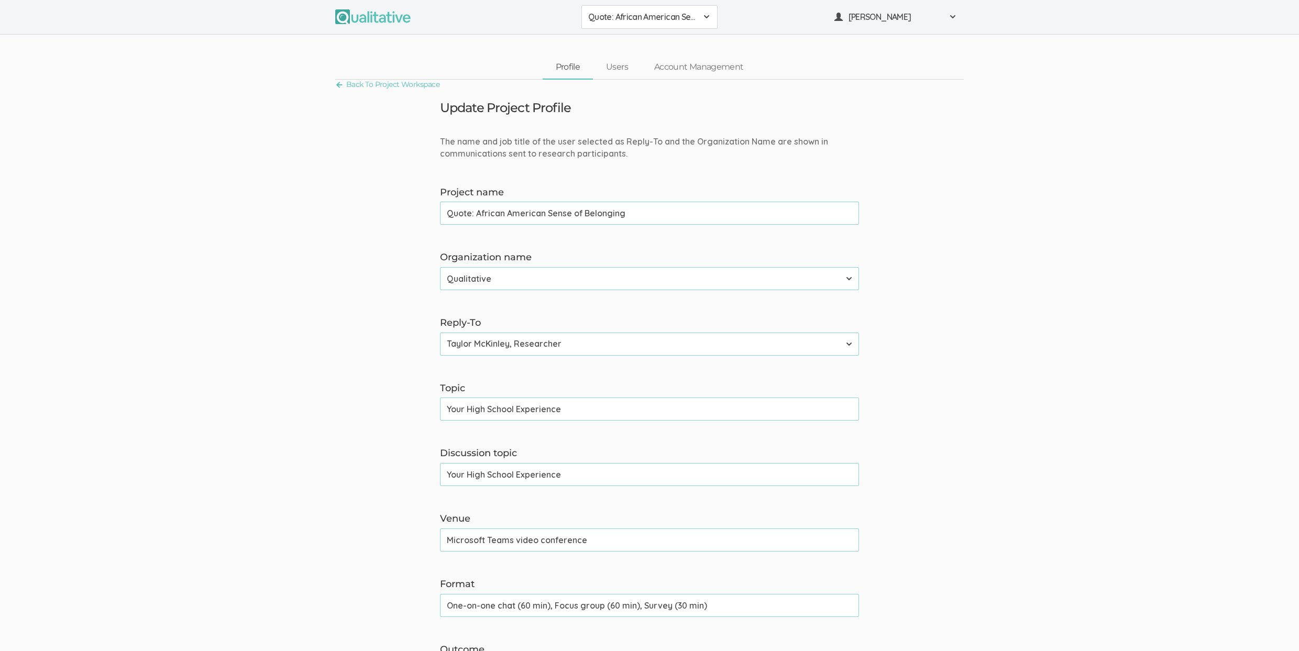
type input "One-on-one chat (60 min), Focus group (60 min), Survey (30 min)"
click at [620, 14] on span "Quote: African American Sense of Belonging" at bounding box center [642, 17] width 109 height 12
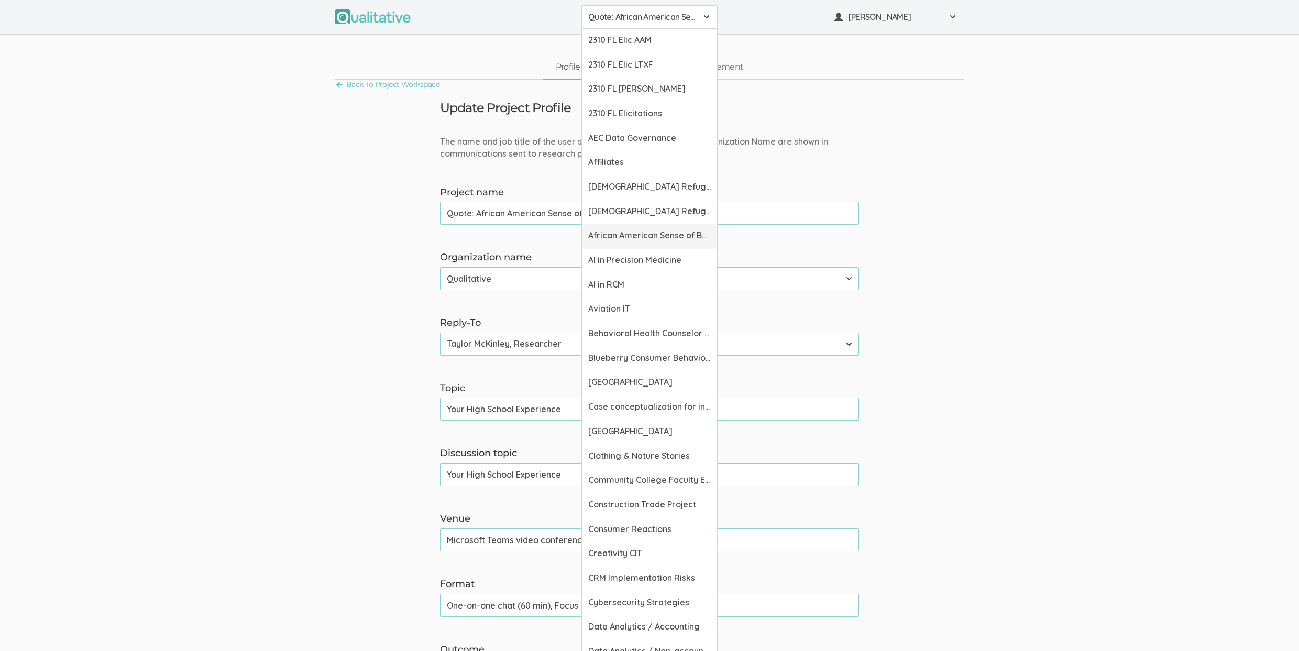
click at [613, 233] on span "African American Sense of Belonging" at bounding box center [649, 235] width 123 height 12
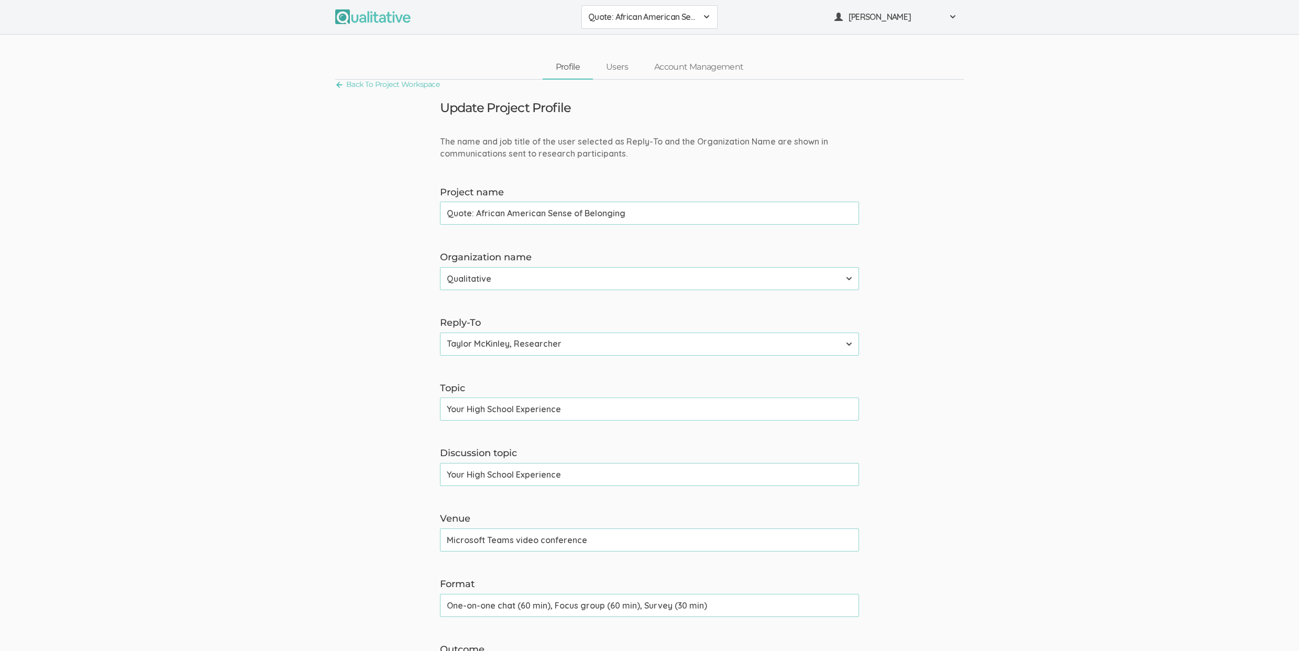
click at [518, 599] on input "One-on-one chat (60 min), Focus group (60 min), Survey (30 min)" at bounding box center [649, 605] width 419 height 23
click at [518, 600] on input "One-on-one chat (60 min), Focus group (60 min), Survey (30 min)" at bounding box center [649, 605] width 419 height 23
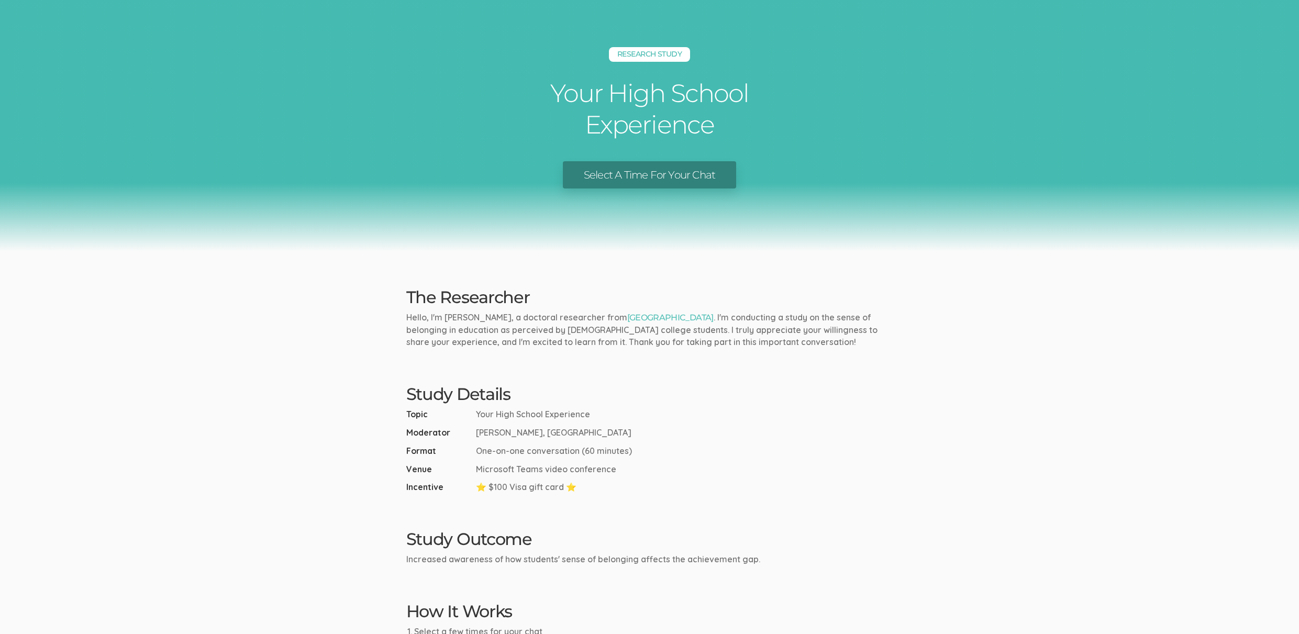
click at [829, 402] on h2 "Study Details" at bounding box center [649, 394] width 487 height 18
click at [641, 317] on link "[GEOGRAPHIC_DATA]" at bounding box center [670, 318] width 86 height 10
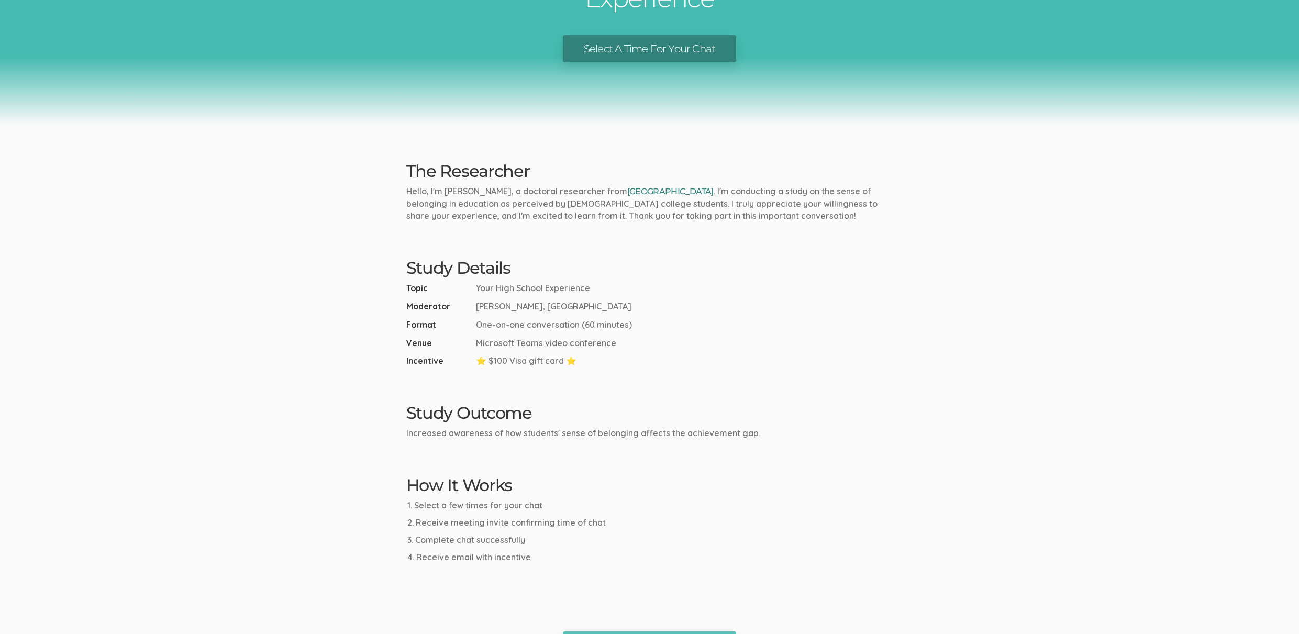
scroll to position [56, 0]
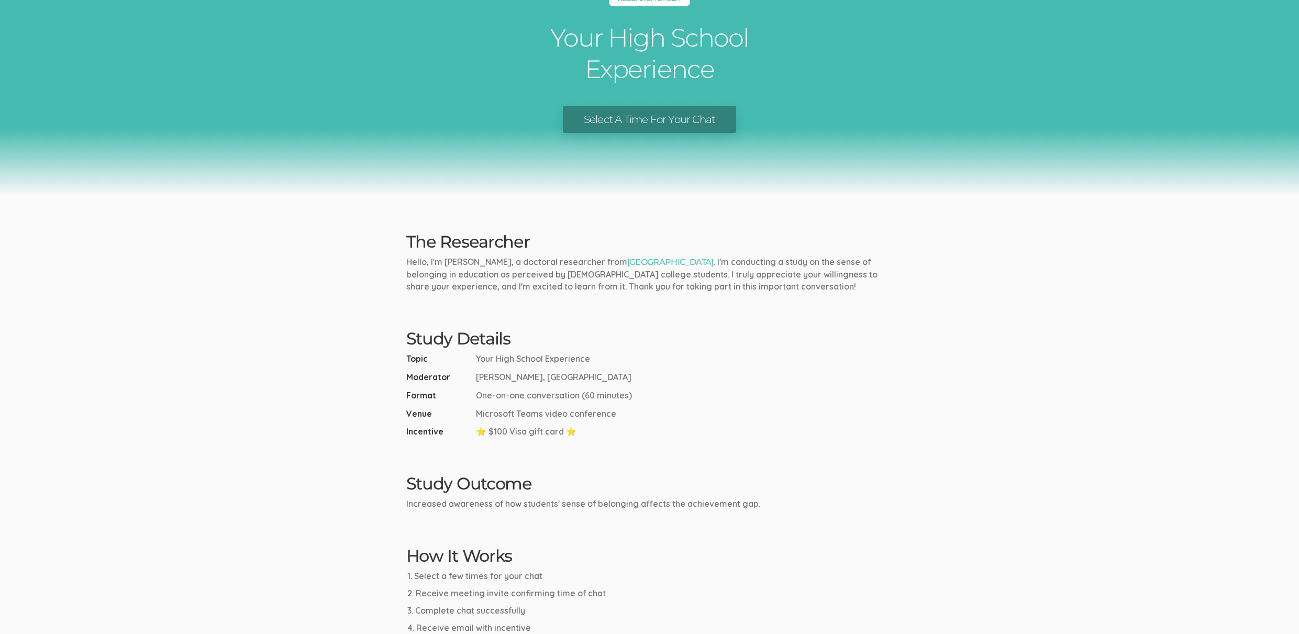
click at [451, 498] on p "Increased awareness of how students' sense of belonging affects the achievement…" at bounding box center [649, 504] width 487 height 12
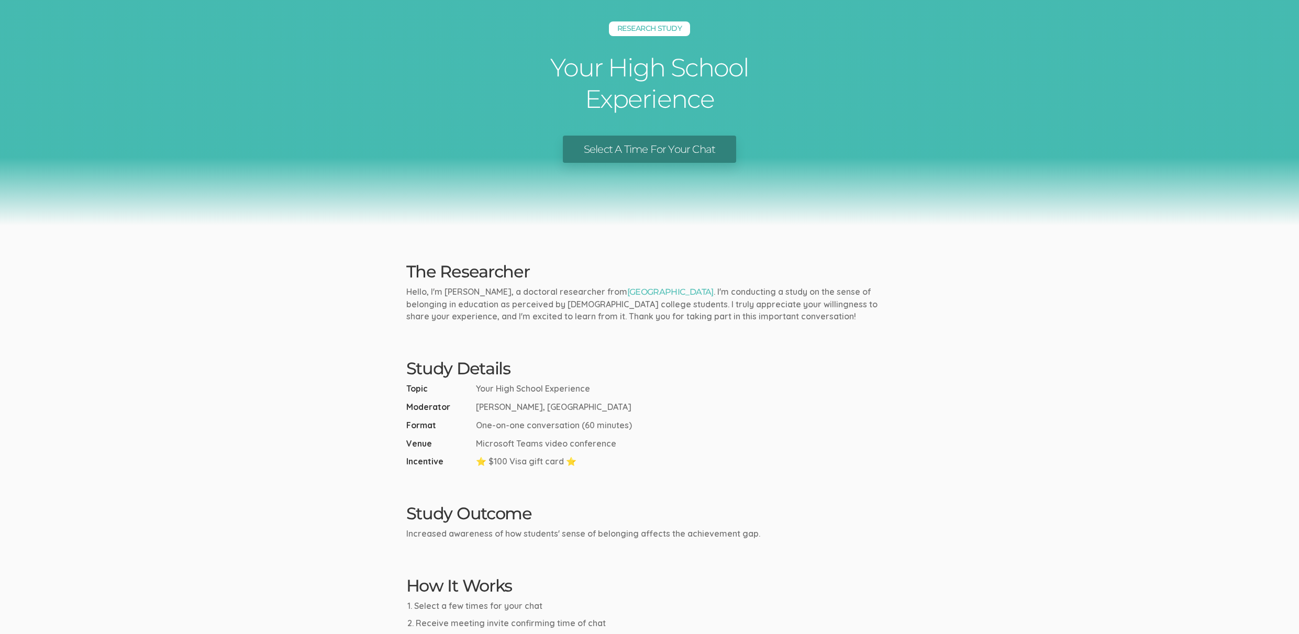
scroll to position [0, 0]
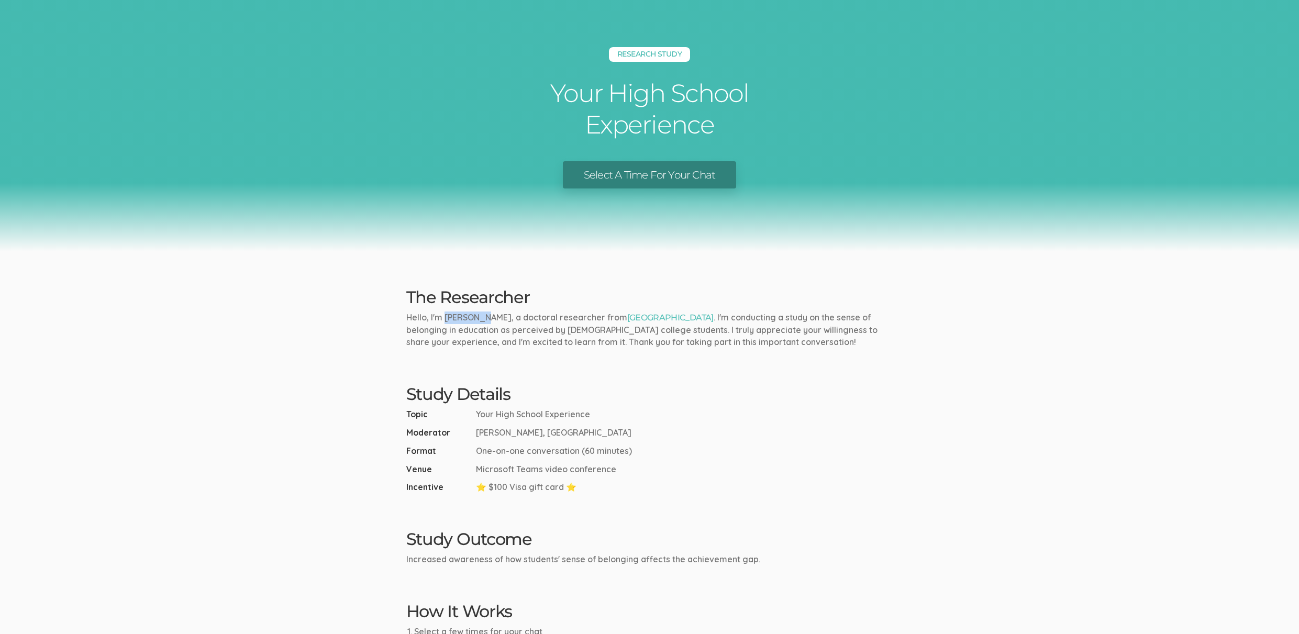
drag, startPoint x: 444, startPoint y: 319, endPoint x: 485, endPoint y: 323, distance: 41.0
click at [485, 323] on p "Hello, I'm Kreg Goad, a doctoral researcher from Liberty University . I'm condu…" at bounding box center [649, 330] width 487 height 37
copy p "Kreg Goad"
click at [342, 323] on ui-view "Research Study Your High School Experience Select A Time For Your Chat The Rese…" at bounding box center [649, 392] width 1299 height 785
click at [609, 279] on ui-view "Research Study Your High School Experience Select A Time For Your Chat The Rese…" at bounding box center [649, 392] width 1299 height 785
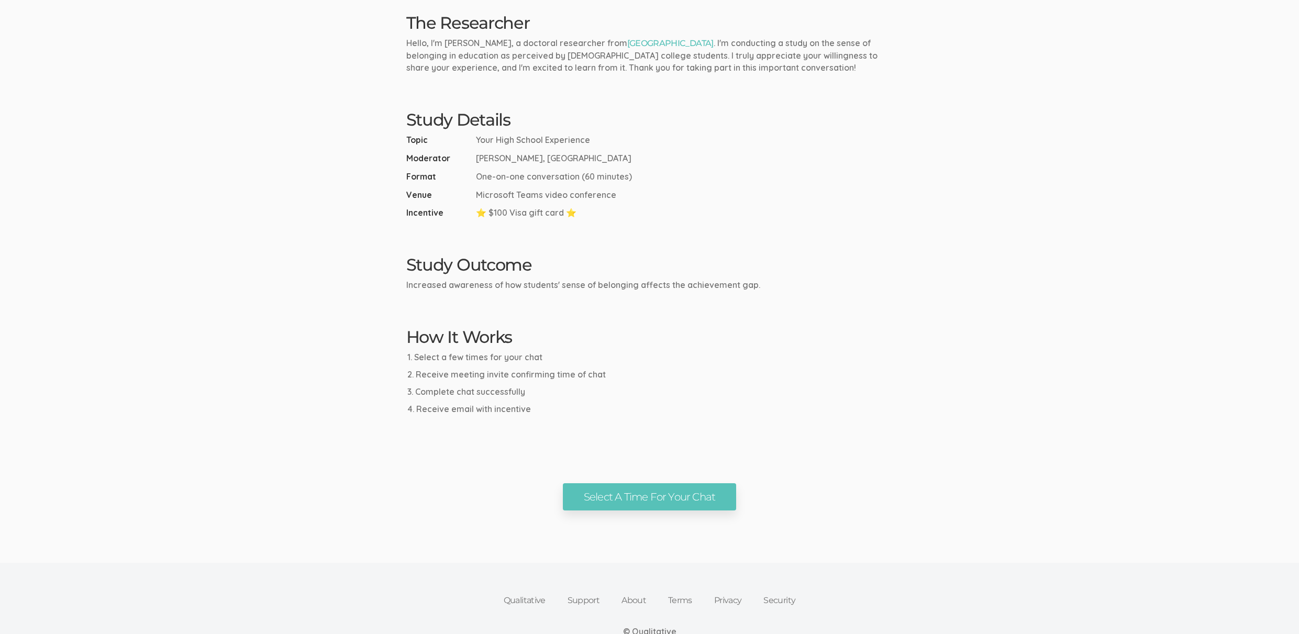
scroll to position [156, 0]
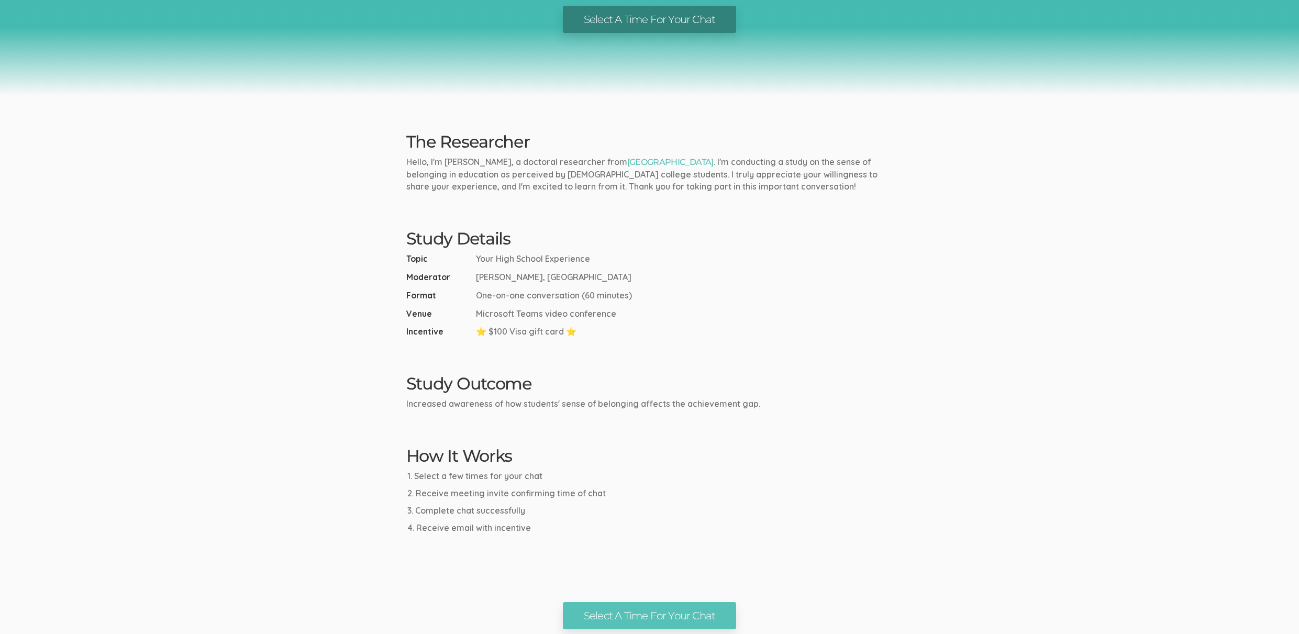
click at [1035, 211] on ui-view "Research Study Your High School Experience Select A Time For Your Chat The Rese…" at bounding box center [649, 236] width 1299 height 785
click at [920, 349] on ui-view "Research Study Your High School Experience Select A Time For Your Chat The Rese…" at bounding box center [649, 236] width 1299 height 785
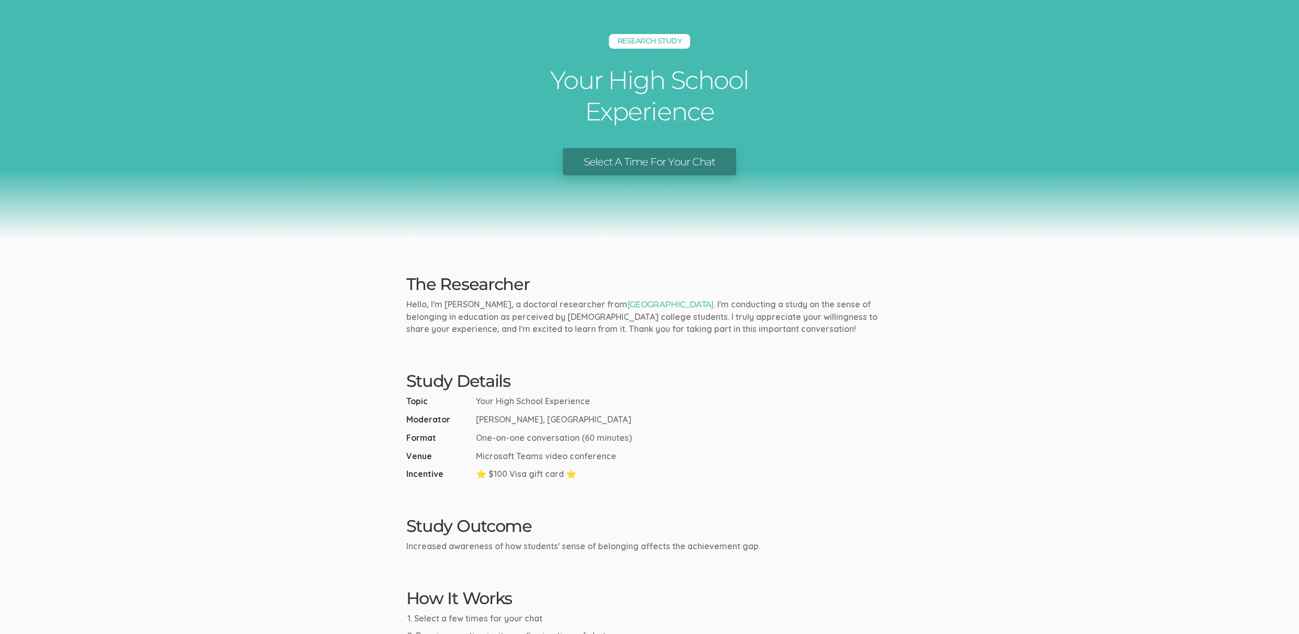
scroll to position [17, 0]
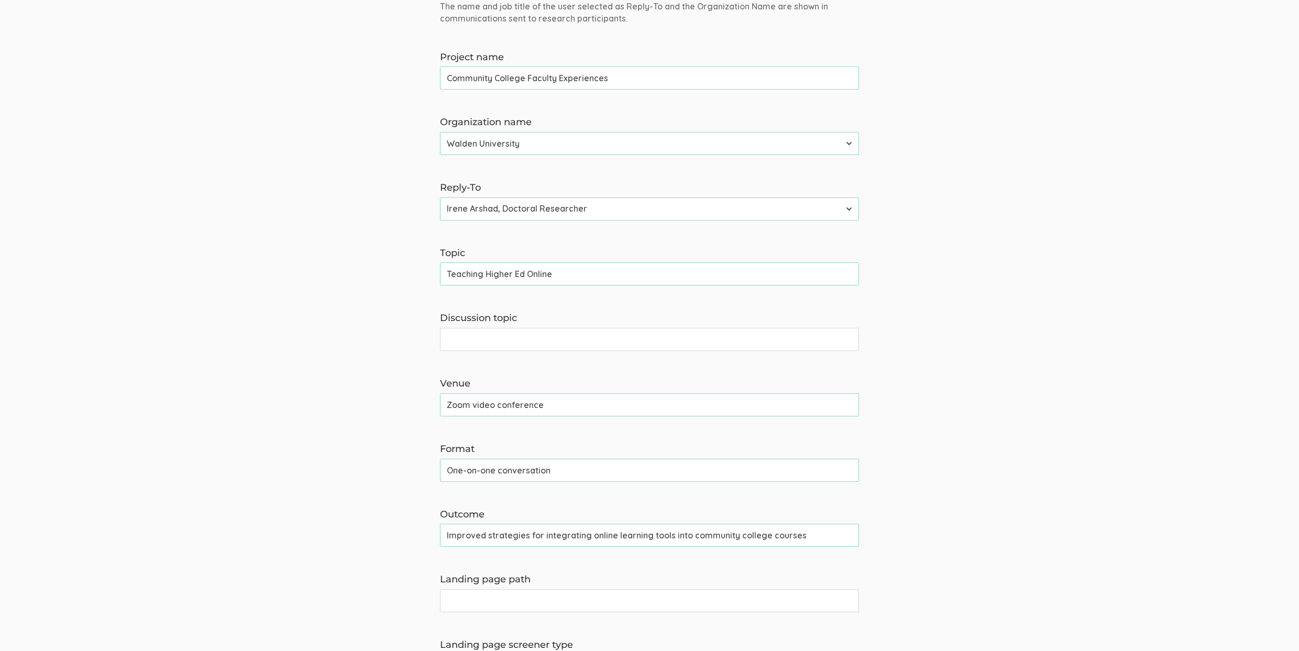
scroll to position [152, 0]
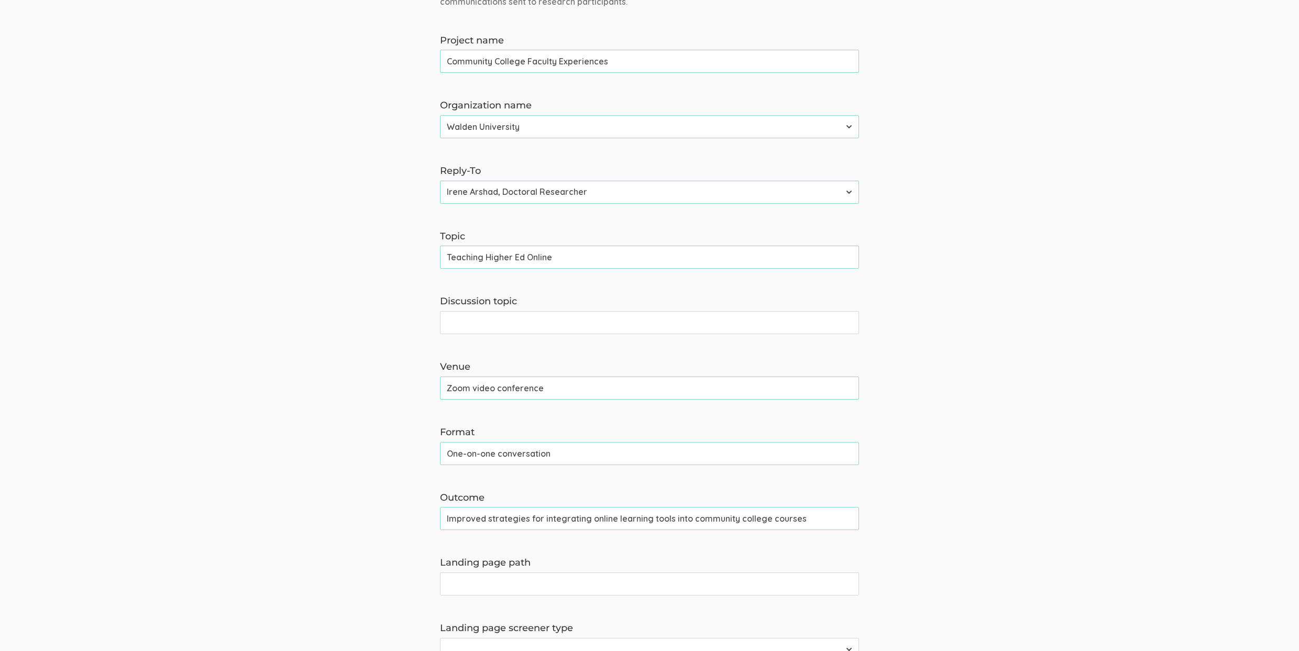
click at [545, 459] on input "One-on-one conversation" at bounding box center [649, 453] width 419 height 23
click at [238, 435] on form "The name and job title of the user selected as Reply-To and the Organization Na…" at bounding box center [649, 493] width 1299 height 1018
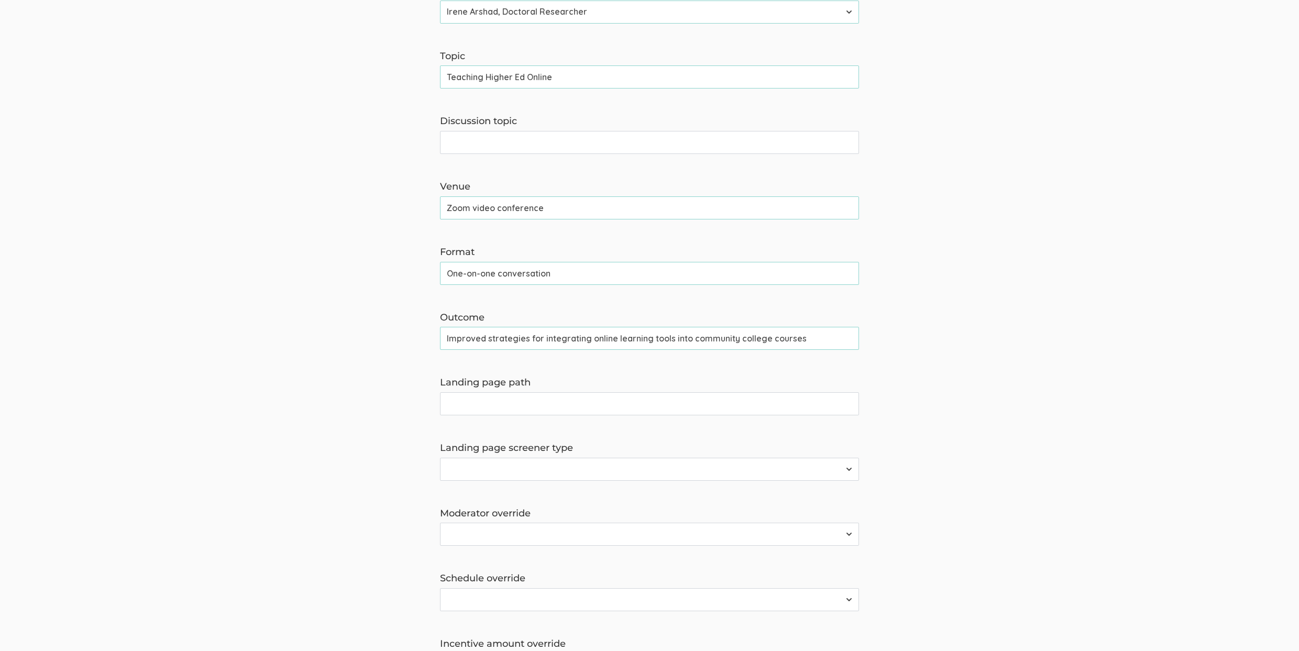
scroll to position [0, 0]
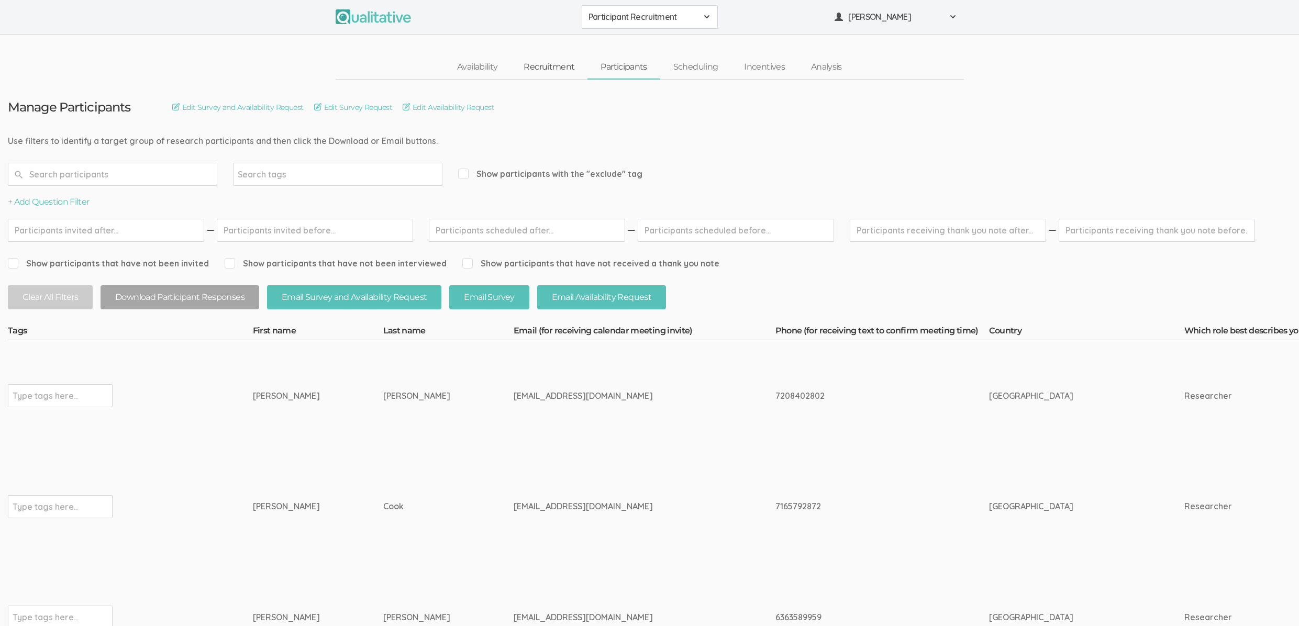
click at [559, 67] on link "Recruitment" at bounding box center [549, 67] width 77 height 23
click at [276, 585] on td "Courtney" at bounding box center [318, 617] width 130 height 111
drag, startPoint x: 1070, startPoint y: 121, endPoint x: 1064, endPoint y: 117, distance: 6.7
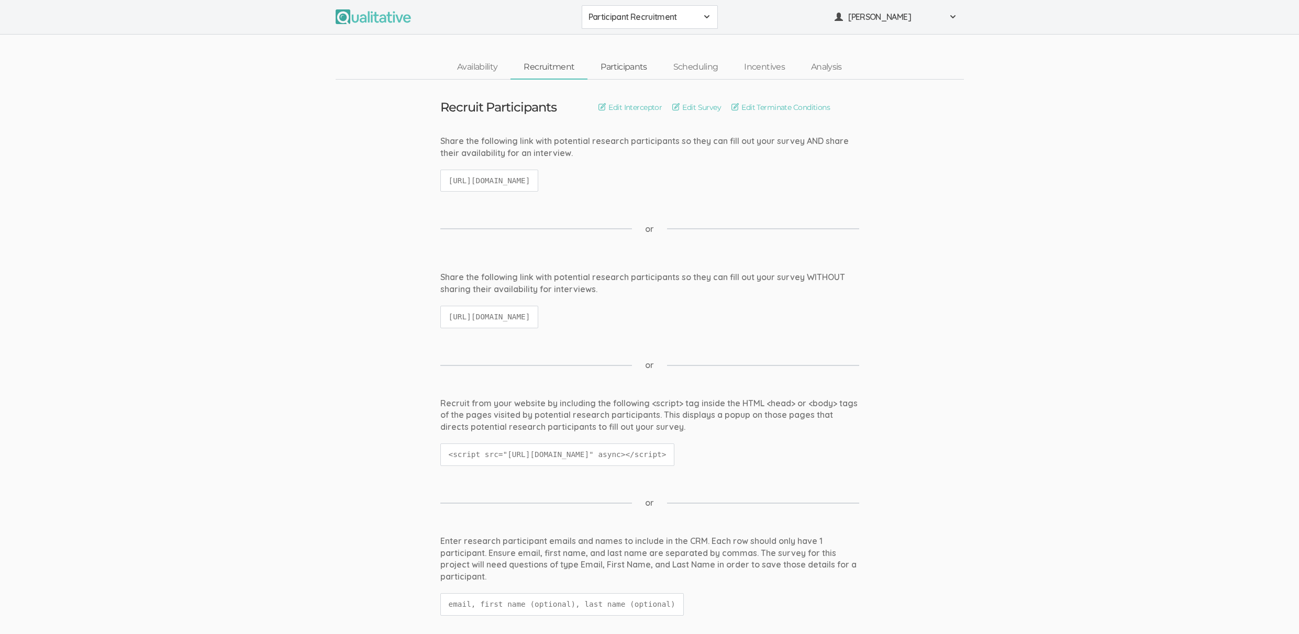
click at [615, 68] on link "Participants" at bounding box center [623, 67] width 72 height 23
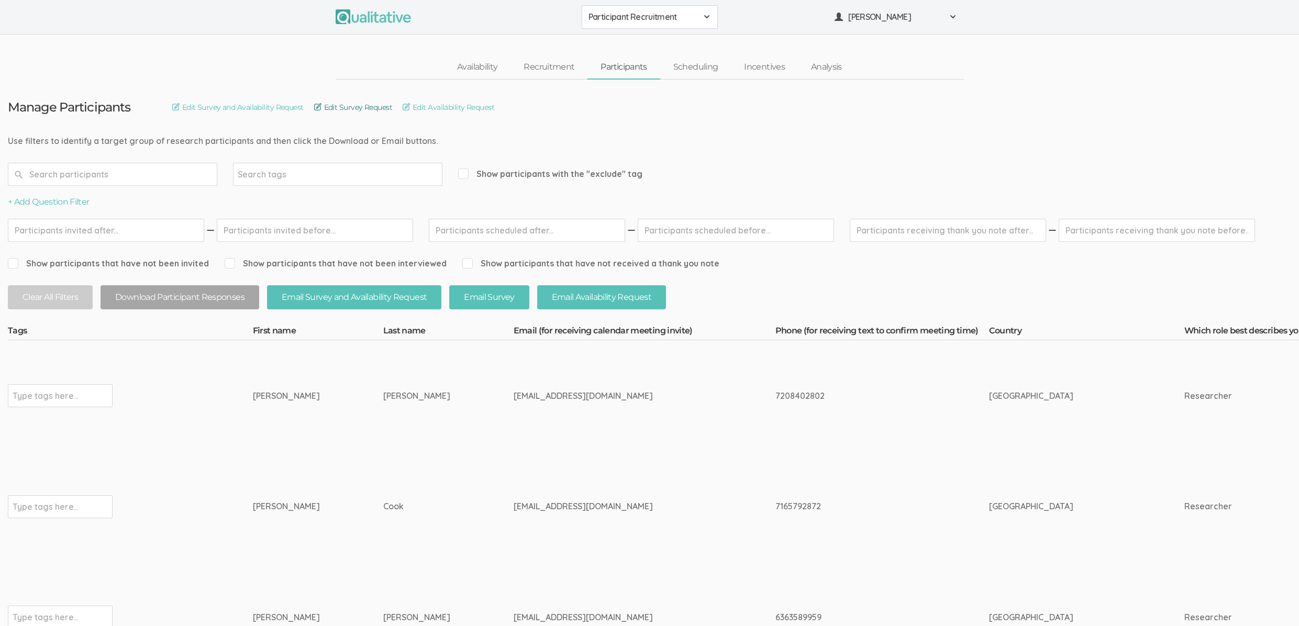
click at [356, 108] on link "Edit Survey Request" at bounding box center [353, 108] width 78 height 12
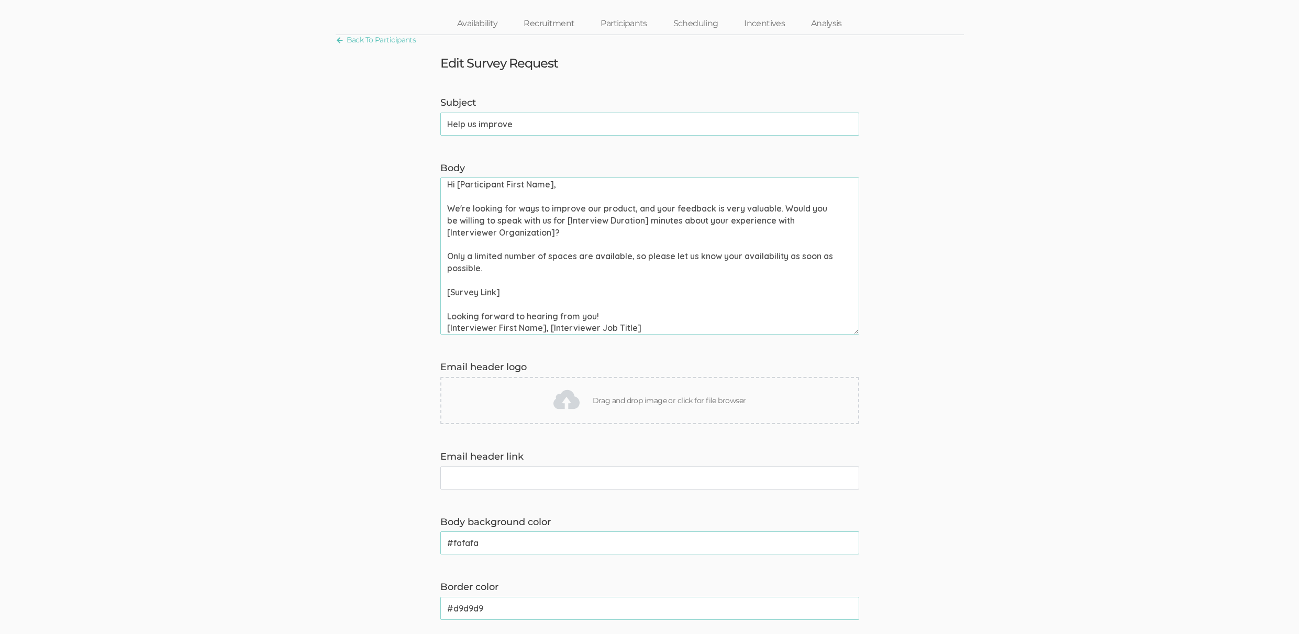
scroll to position [6, 0]
click at [1093, 345] on form "Subject Help us improve (success) Body Hi [Participant First Name], We're looki…" at bounding box center [649, 514] width 1299 height 836
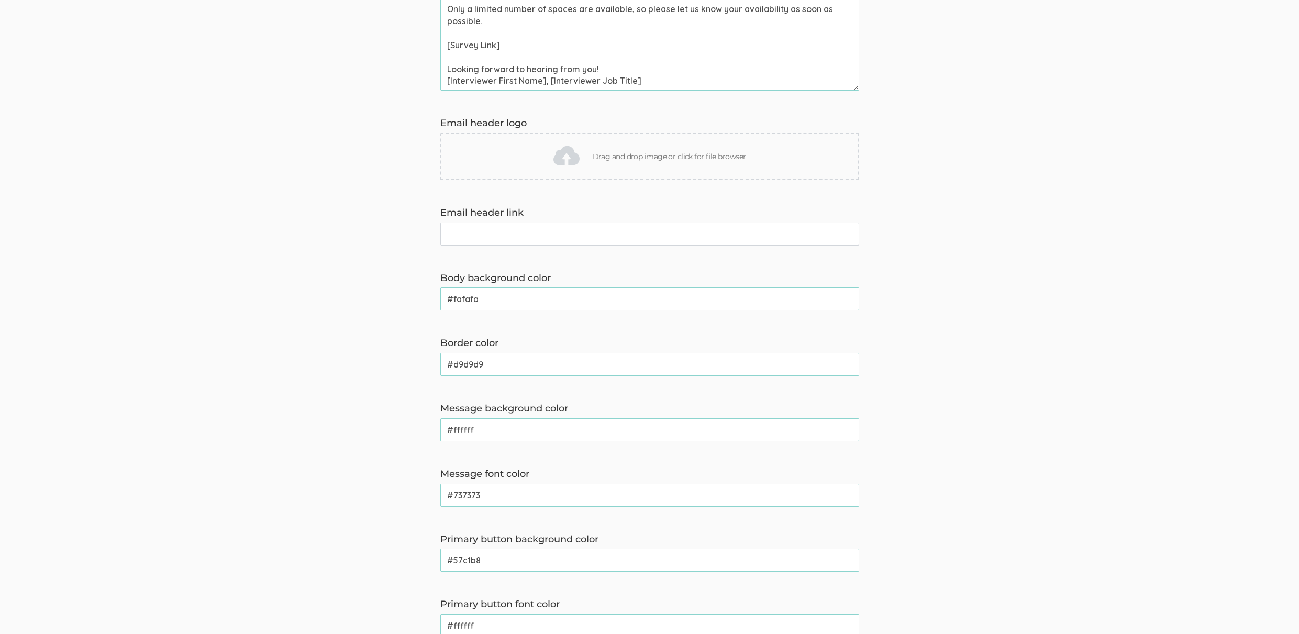
scroll to position [0, 0]
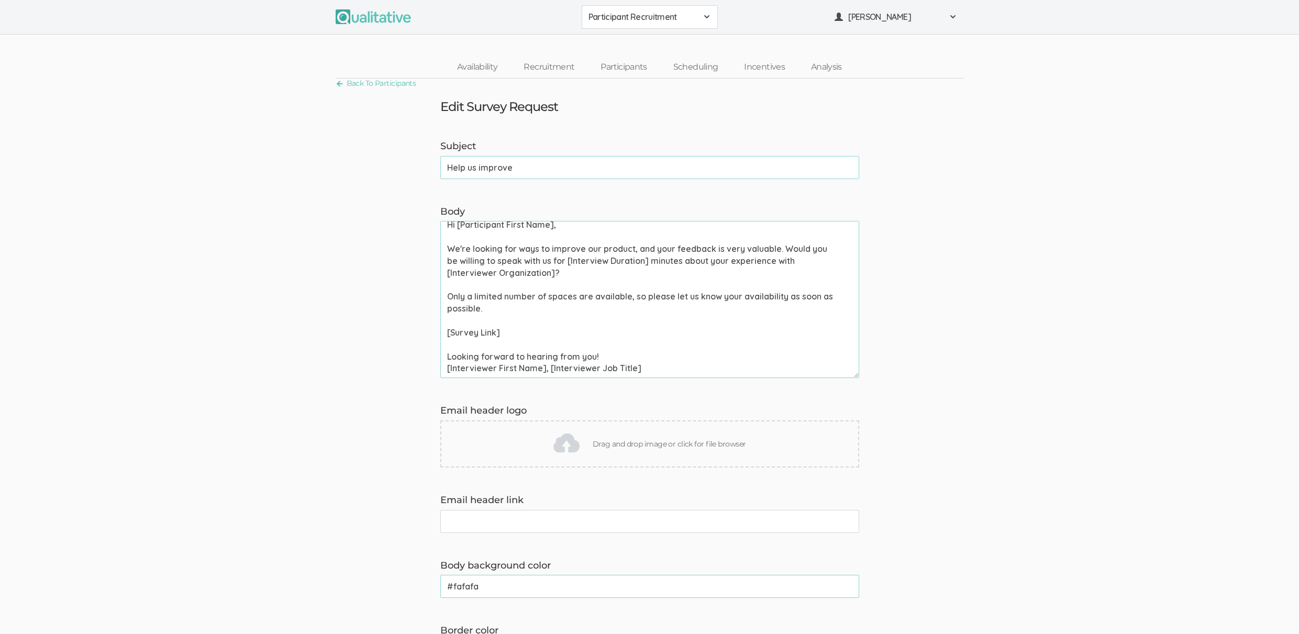
click at [956, 402] on form "Subject Help us improve (success) Body Hi [Participant First Name], We're looki…" at bounding box center [649, 558] width 1299 height 836
click at [952, 375] on form "Subject Help us improve (success) Body Hi [Participant First Name], We're looki…" at bounding box center [649, 558] width 1299 height 836
click at [950, 383] on form "Subject Help us improve (success) Body Hi [Participant First Name], We're looki…" at bounding box center [649, 558] width 1299 height 836
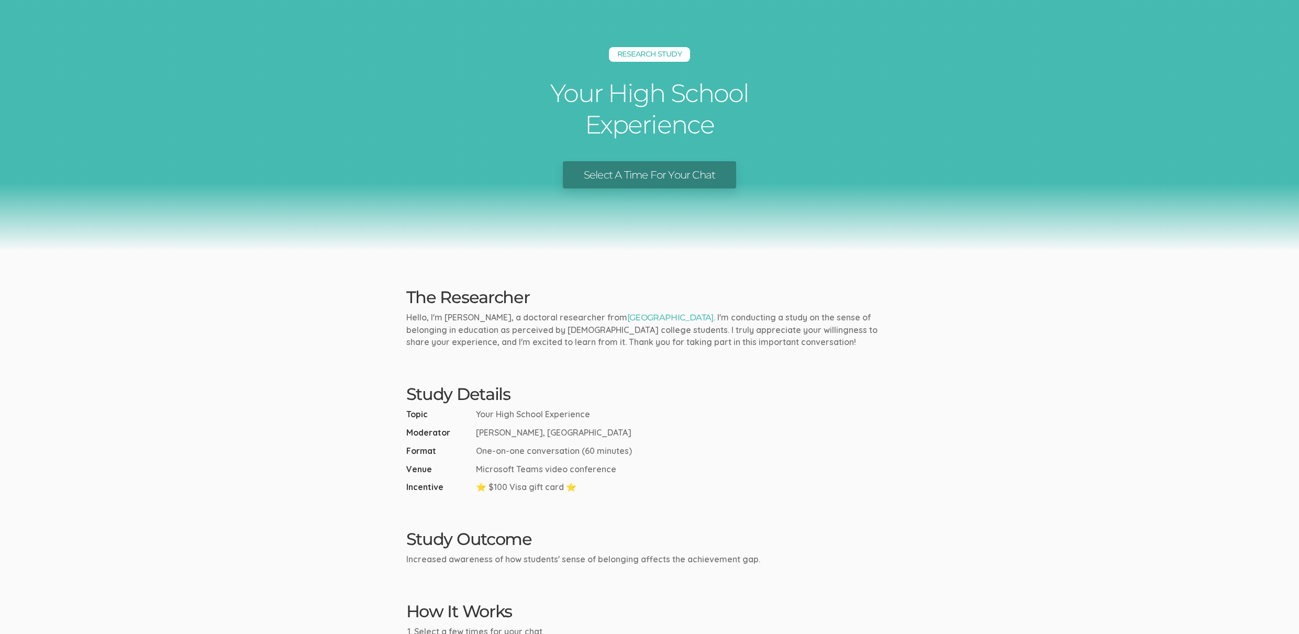
click at [489, 328] on p "Hello, I'm [PERSON_NAME], a doctoral researcher from [GEOGRAPHIC_DATA] . I'm co…" at bounding box center [649, 330] width 487 height 37
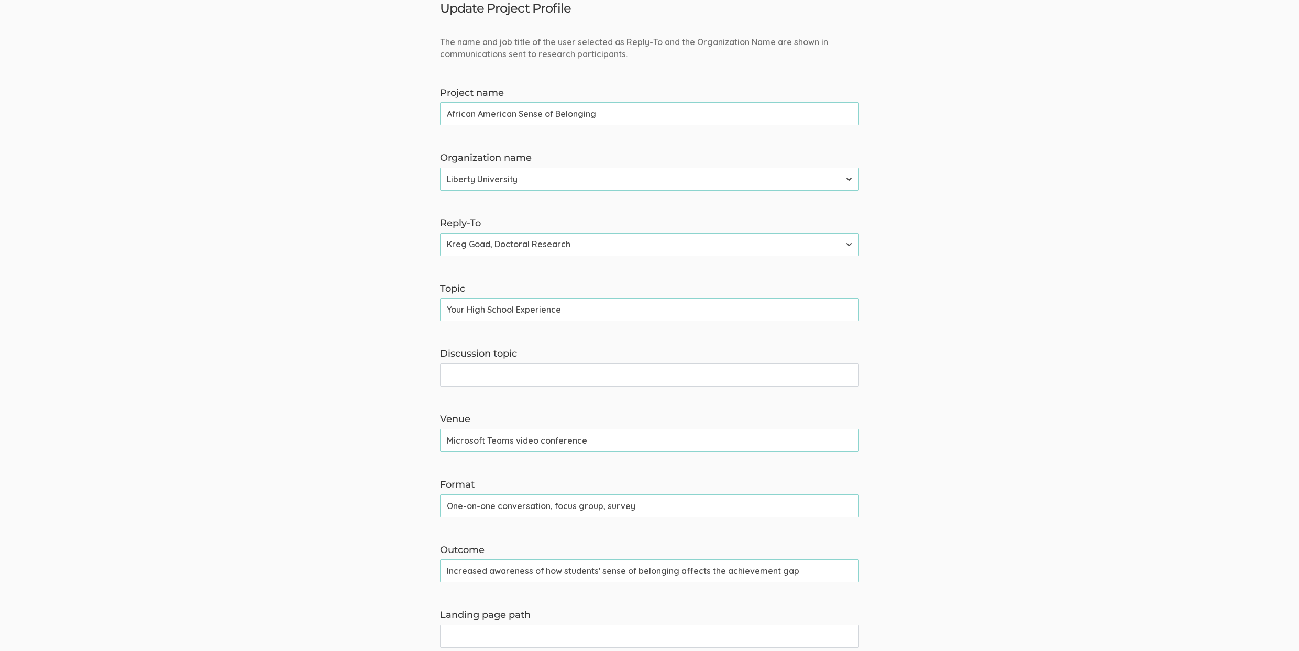
scroll to position [99, 0]
click at [535, 508] on input "One-on-one conversation, focus group, survey" at bounding box center [649, 505] width 419 height 23
paste input "hat (60 min), Focus group (60 min), Survey (30 min)"
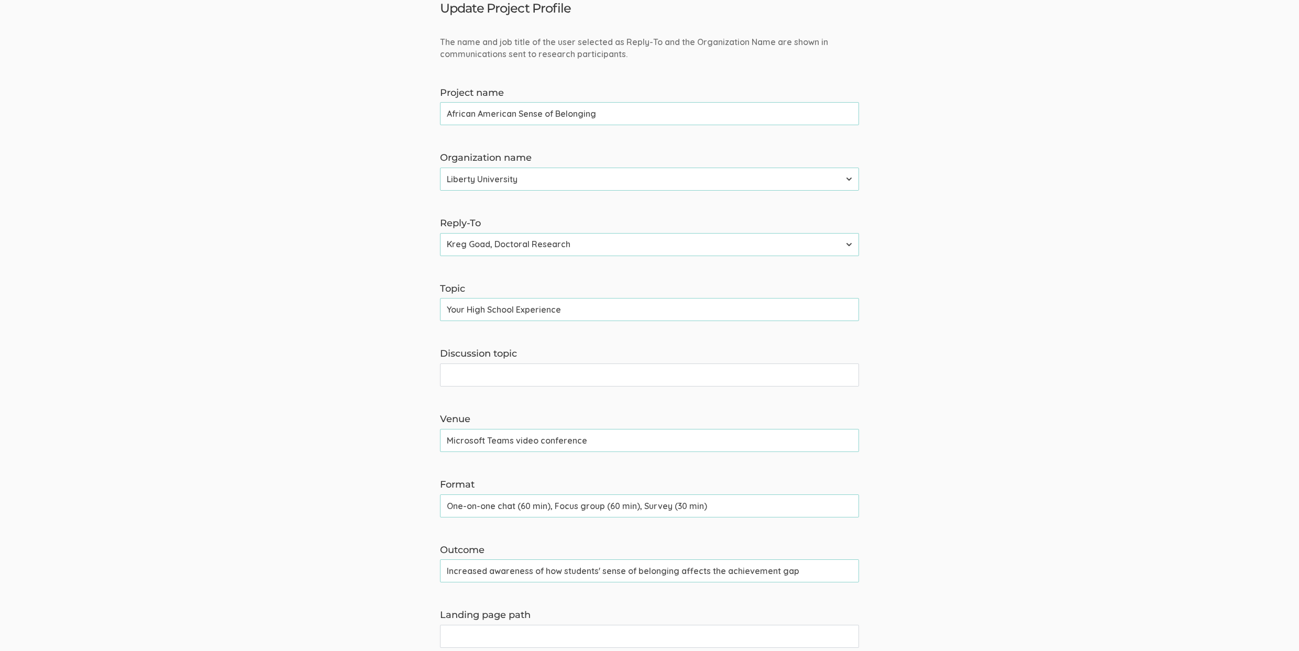
type input "One-on-one chat (60 min), Focus group (60 min), Survey (30 min)"
